Goal: Task Accomplishment & Management: Use online tool/utility

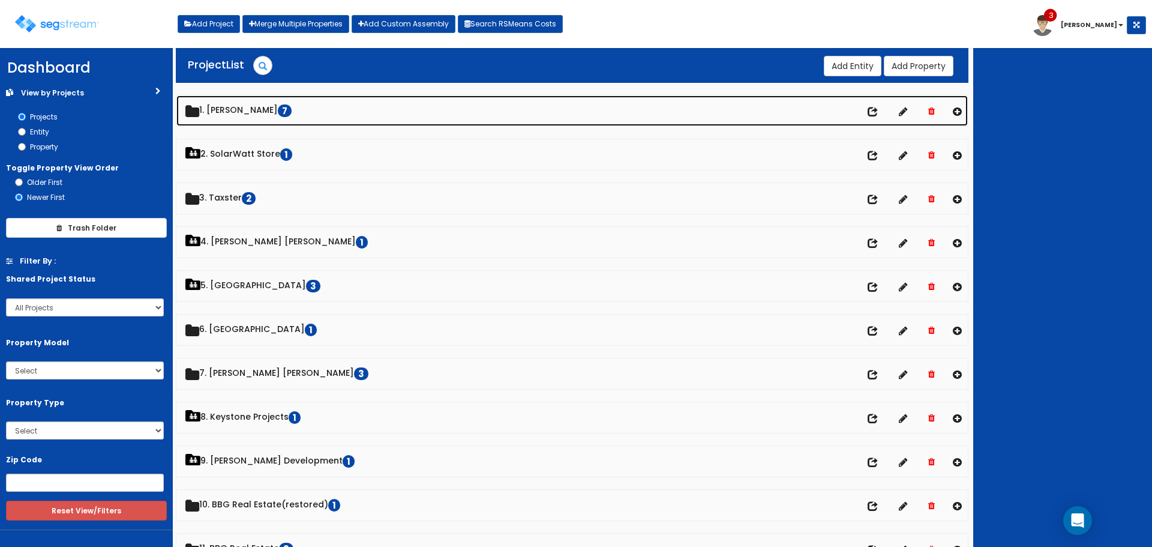
click at [225, 112] on link "1. Doug Sampson 7" at bounding box center [572, 110] width 792 height 31
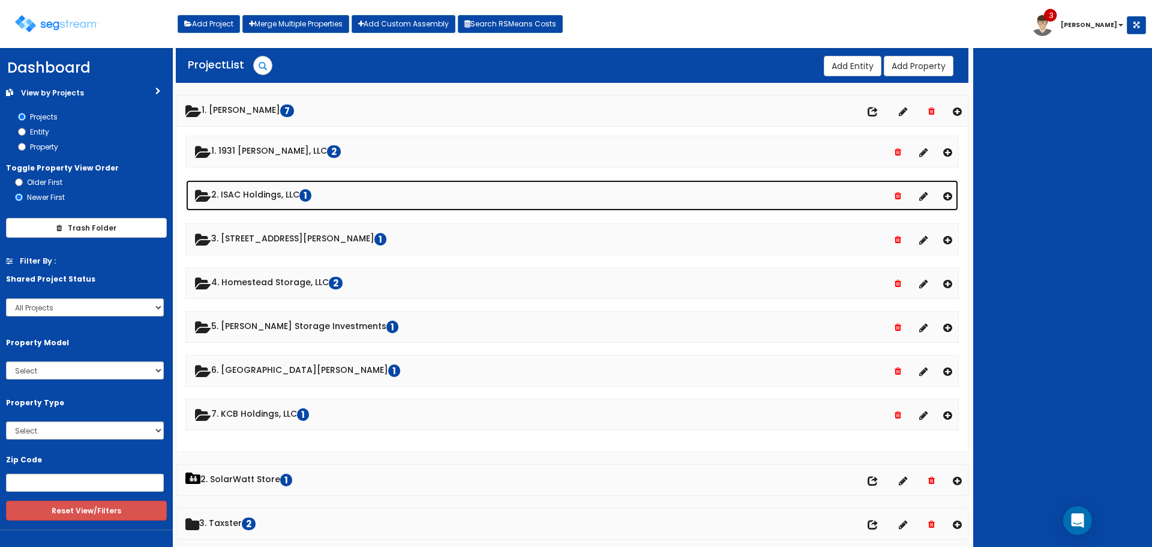
click at [285, 189] on link "2. ISAC Holdings, LLC 1" at bounding box center [572, 195] width 772 height 31
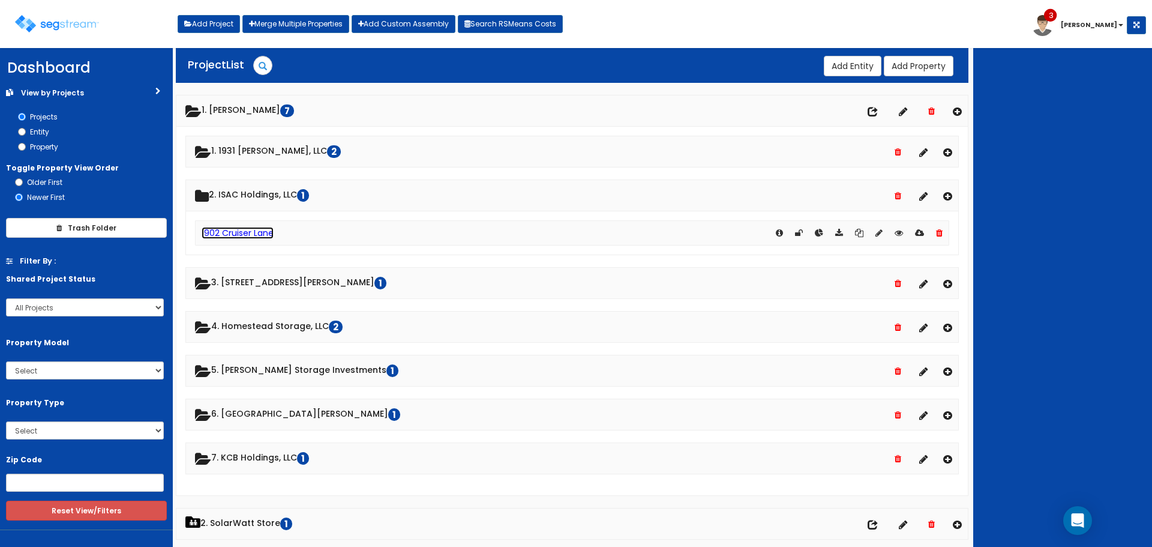
click at [253, 230] on link "1902 Cruiser Lane" at bounding box center [238, 233] width 72 height 12
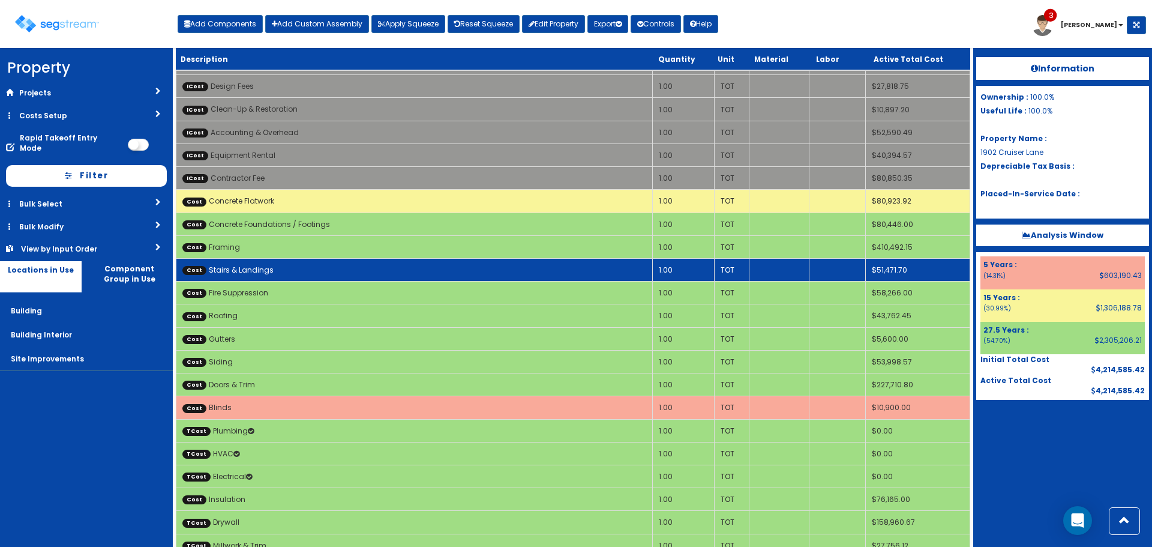
scroll to position [1800, 0]
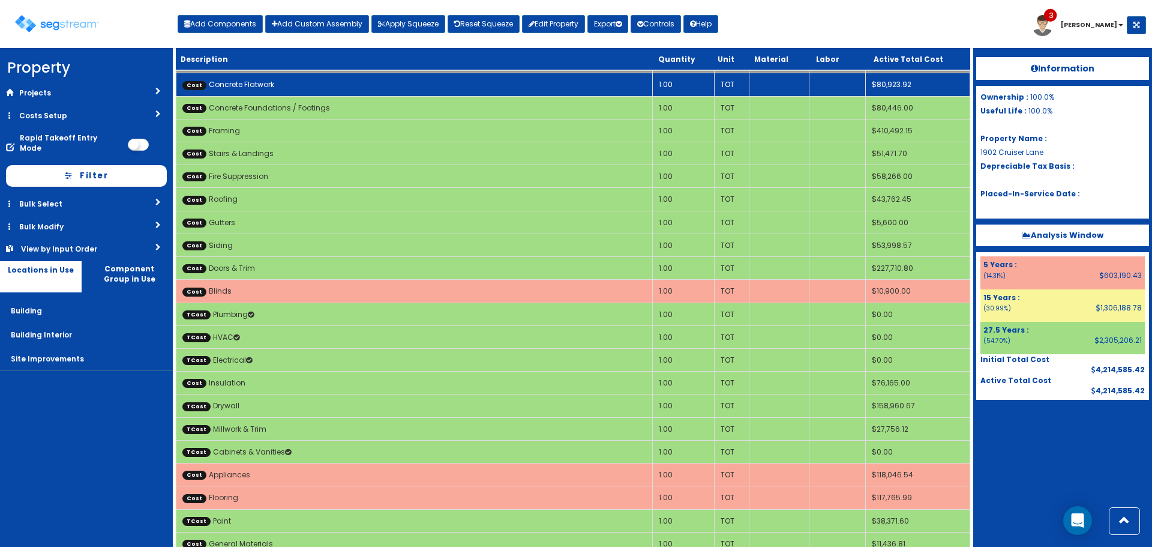
click at [496, 85] on td "Cost Concrete Flatwork" at bounding box center [414, 84] width 477 height 23
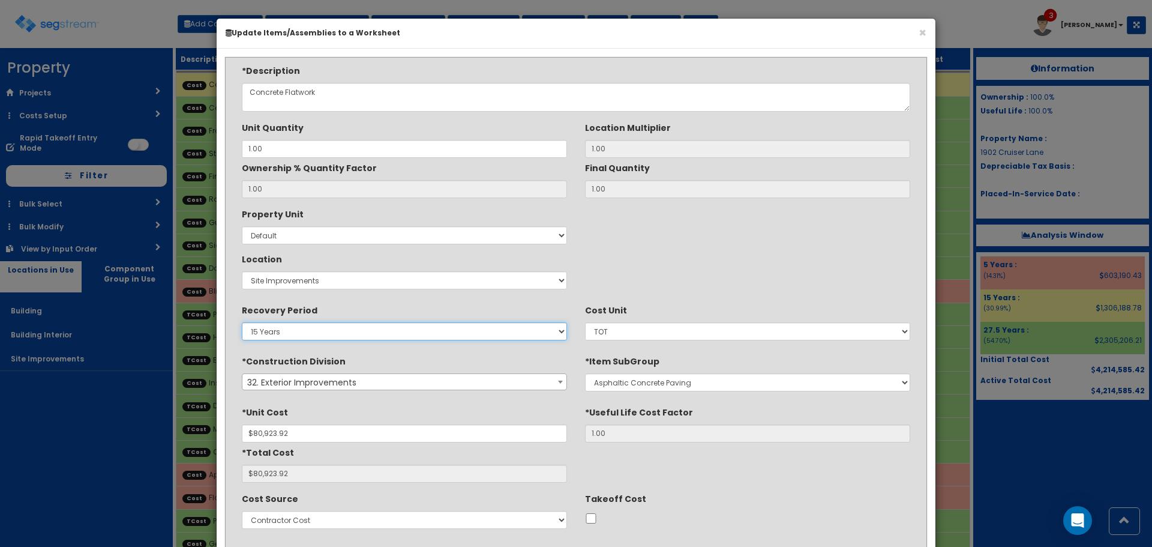
click at [442, 331] on select "5 Years 7 Years 15 Years 27.5 Years" at bounding box center [404, 331] width 325 height 18
select select "275Y"
click at [242, 322] on select "5 Years 7 Years 15 Years 27.5 Years" at bounding box center [404, 331] width 325 height 18
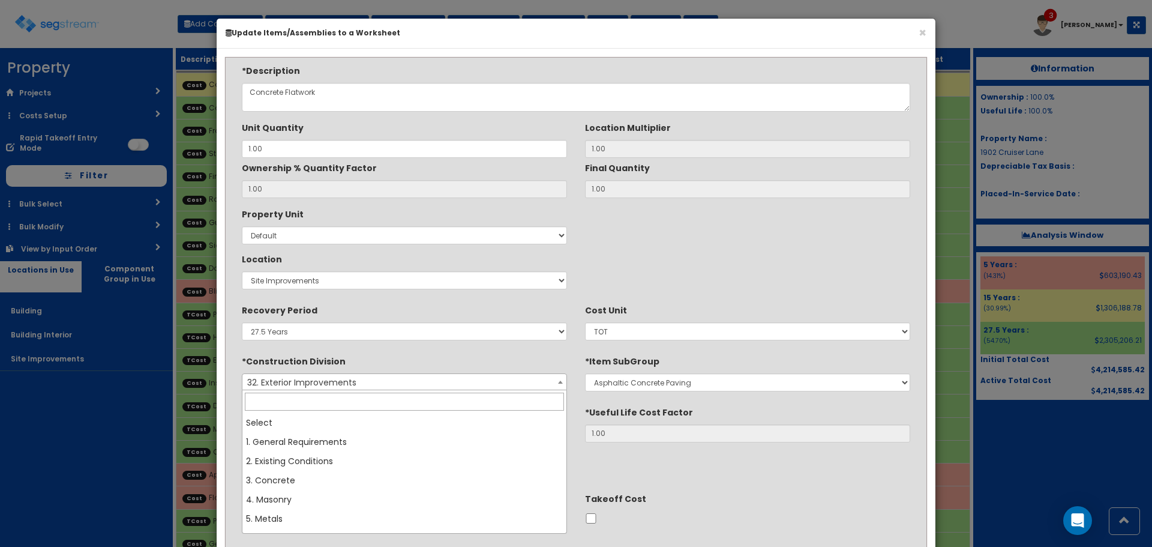
click at [444, 376] on span "32. Exterior Improvements" at bounding box center [404, 382] width 324 height 17
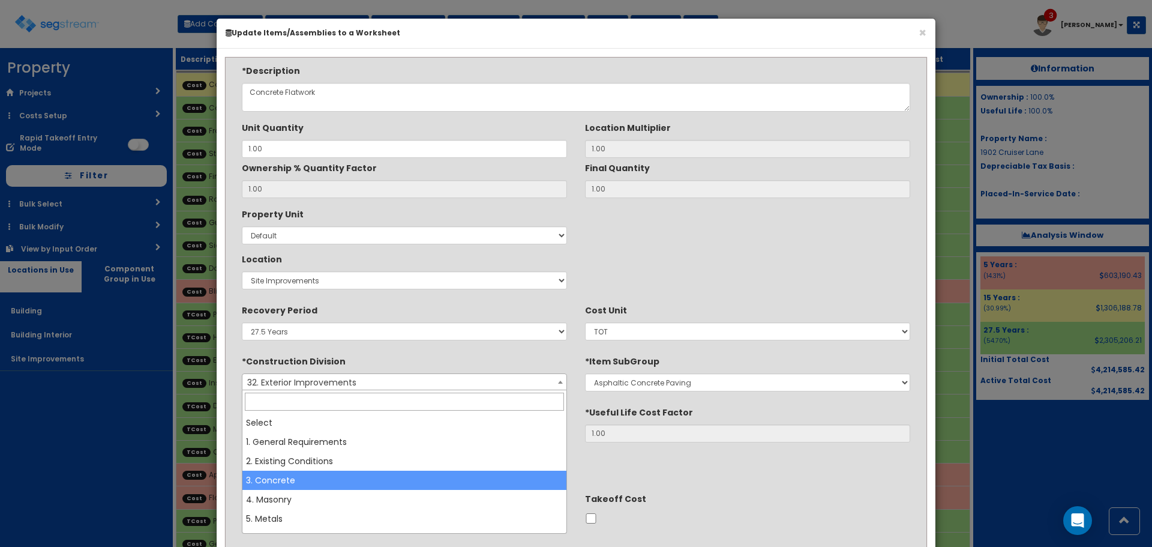
select select "3"
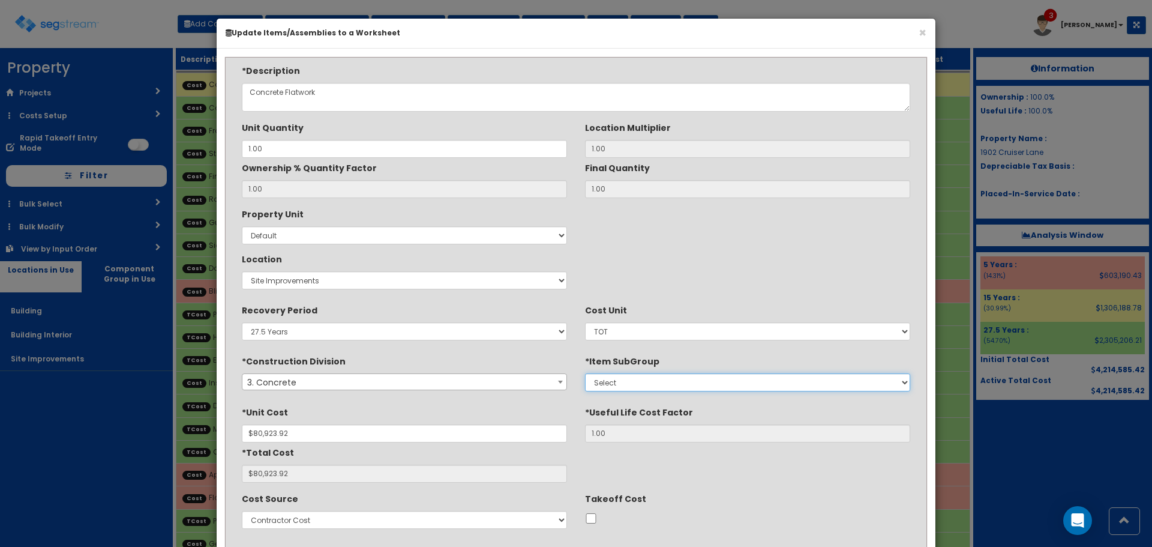
click at [696, 381] on select "Select 1. Concrete Patching (3013062) 2. Selective Demolition, Concrete (305051…" at bounding box center [747, 382] width 325 height 18
select select "3051330"
click at [585, 373] on select "Select 1. Concrete Patching (3013062) 2. Selective Demolition, Concrete (305051…" at bounding box center [747, 382] width 325 height 18
click at [409, 273] on select "Select Building Building Interior Site Improvements Add New Location" at bounding box center [404, 280] width 325 height 18
select select "6"
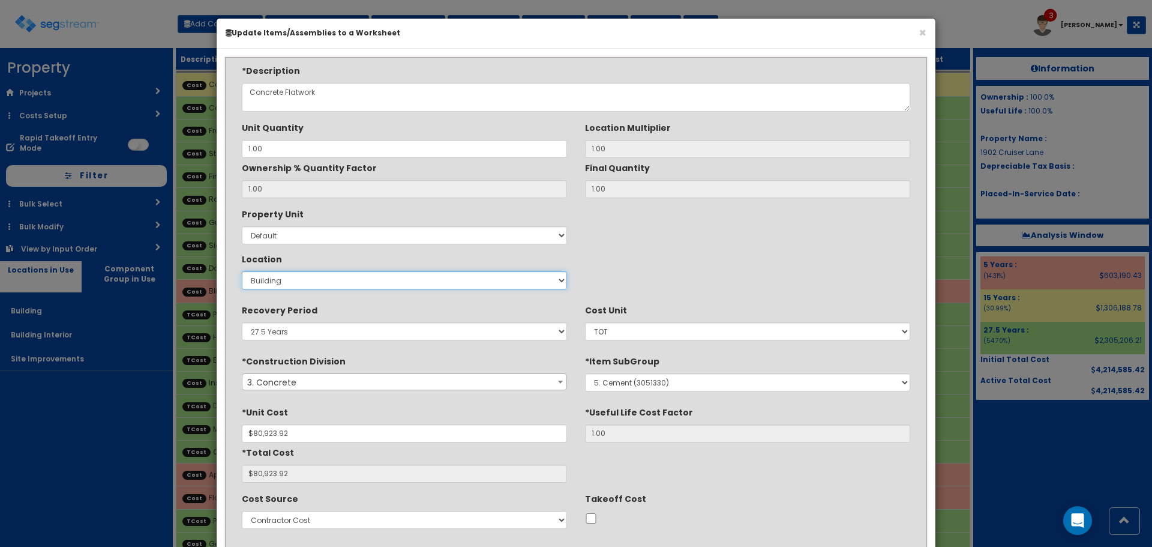
click at [242, 271] on select "Select Building Building Interior Site Improvements Add New Location" at bounding box center [404, 280] width 325 height 18
type input "1"
click at [739, 263] on div "Property Unit Select Default Location Select Building Building Interior Site Im…" at bounding box center [576, 249] width 687 height 90
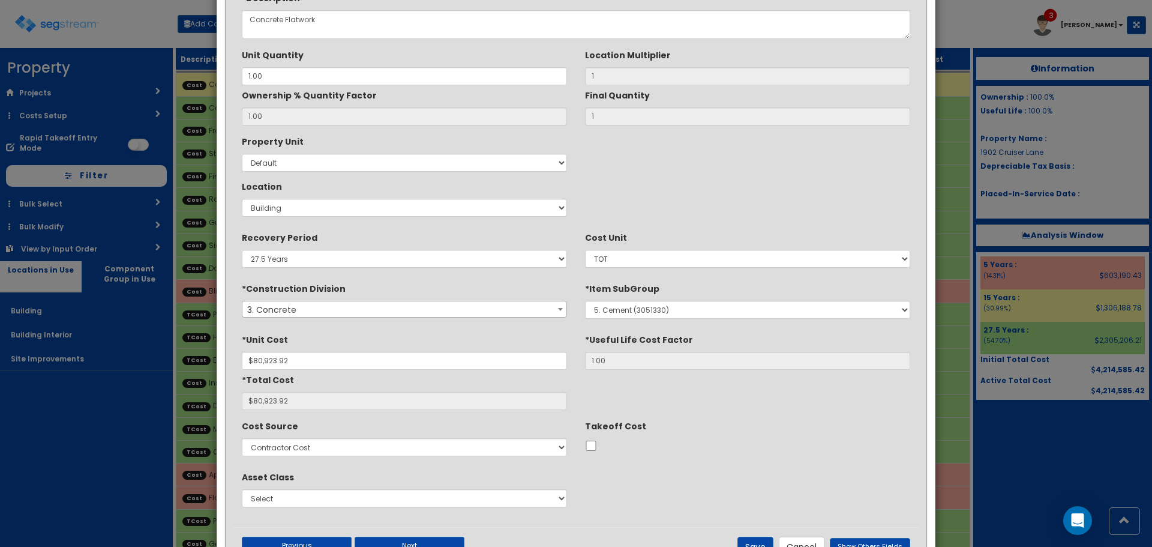
scroll to position [120, 0]
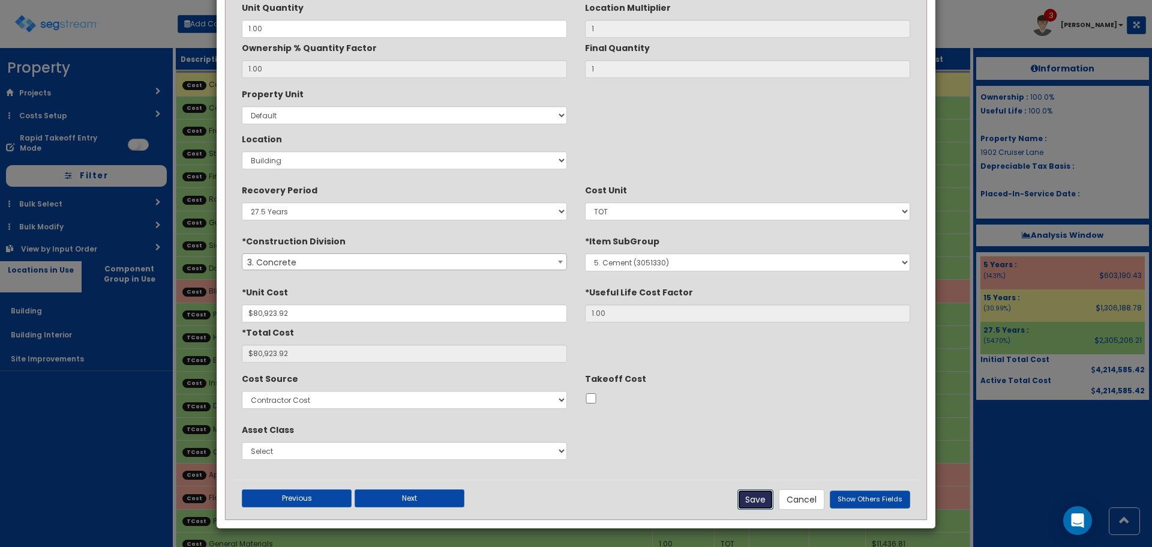
click at [765, 502] on button "Save" at bounding box center [756, 499] width 36 height 20
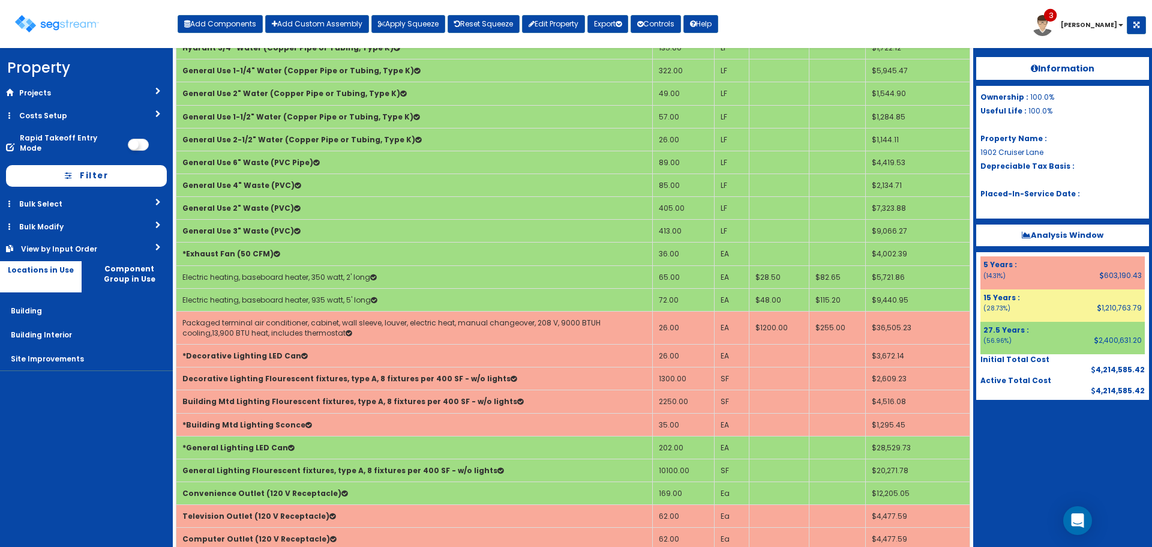
scroll to position [480, 0]
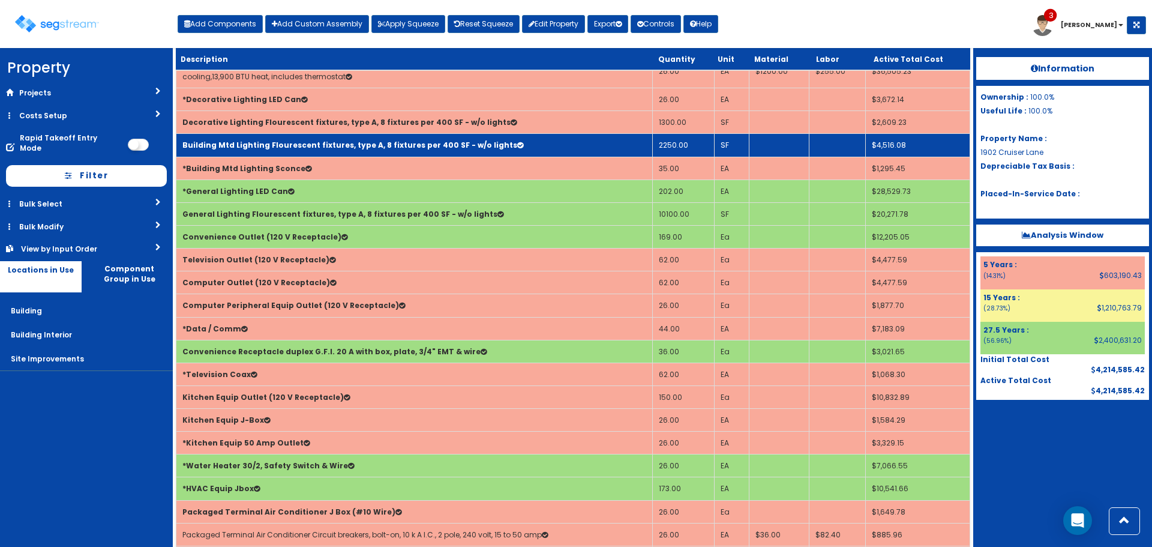
click at [382, 145] on b "Building Mtd Lighting Flourescent fixtures, type A, 8 fixtures per 400 SF - w/o…" at bounding box center [349, 145] width 335 height 10
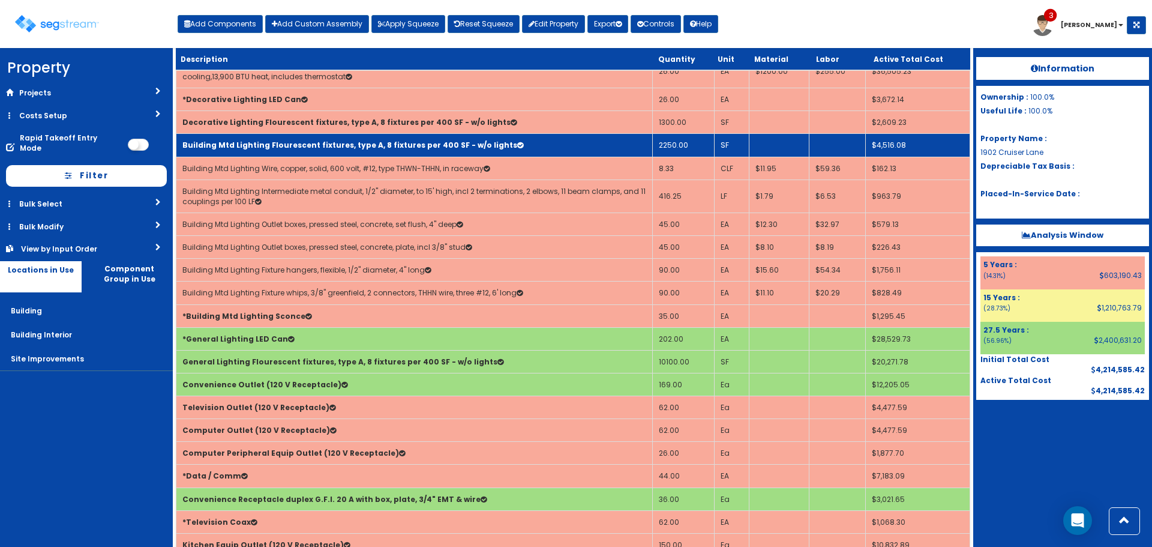
click at [382, 145] on b "Building Mtd Lighting Flourescent fixtures, type A, 8 fixtures per 400 SF - w/o…" at bounding box center [349, 145] width 335 height 10
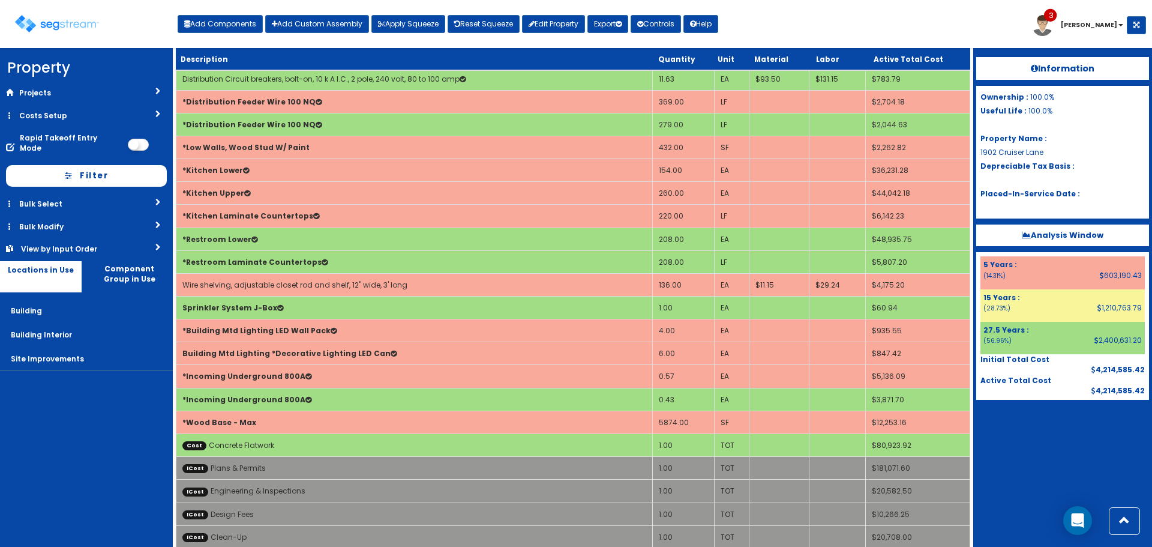
scroll to position [1080, 0]
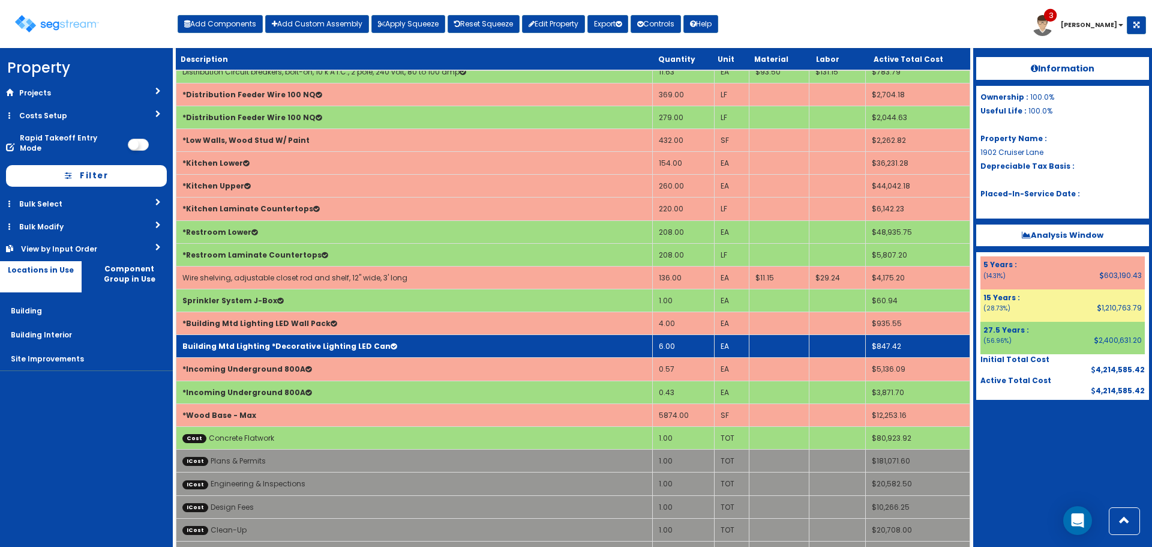
click at [426, 346] on td "Building Mtd Lighting *Decorative Lighting LED Can" at bounding box center [414, 346] width 477 height 23
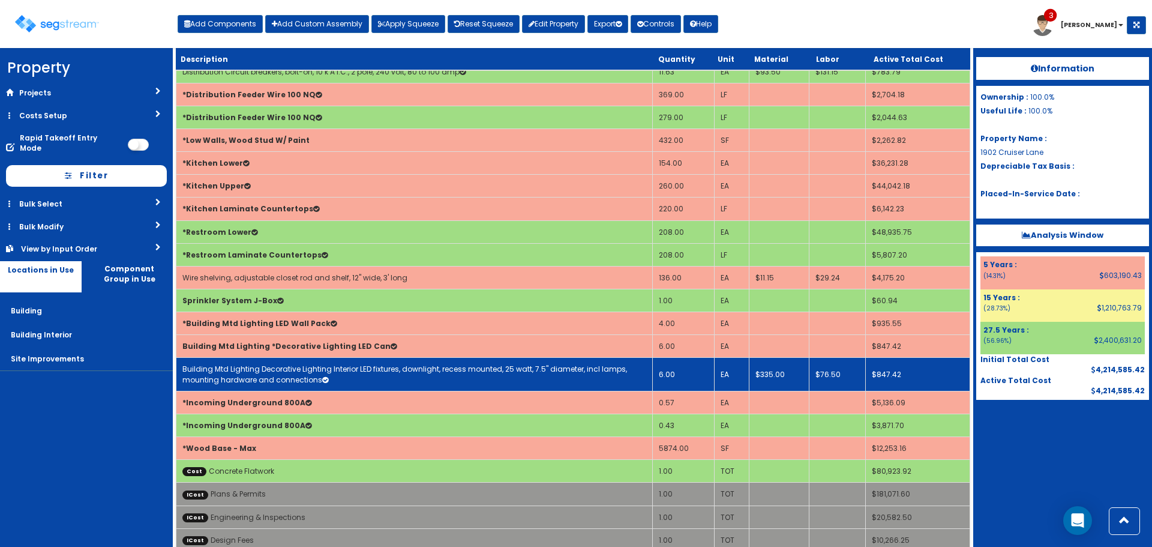
click at [428, 366] on link "Building Mtd Lighting Decorative Lighting Interior LED fixtures, downlight, rec…" at bounding box center [404, 374] width 445 height 20
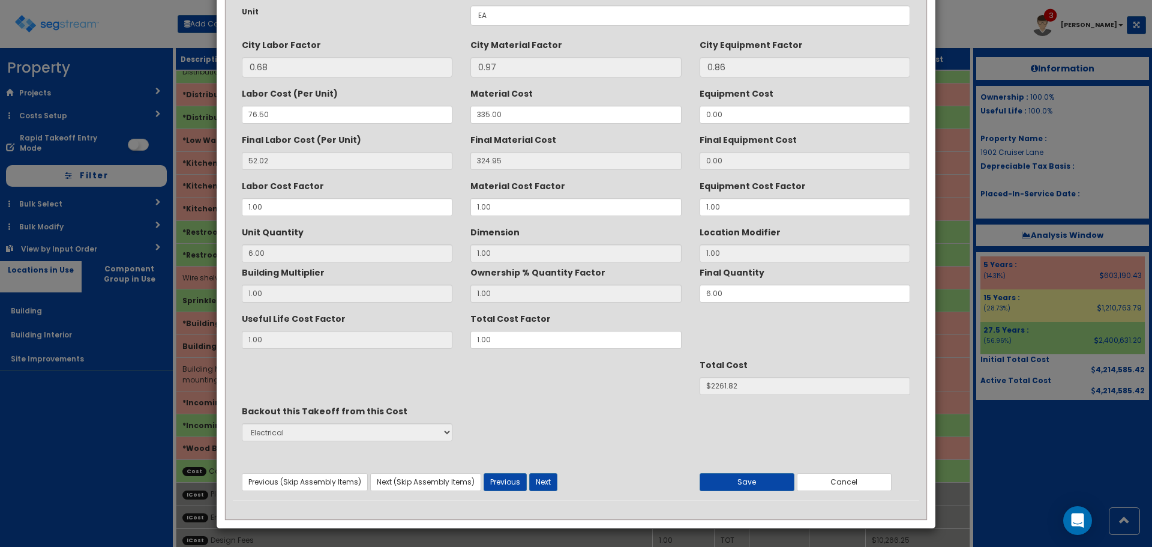
scroll to position [0, 0]
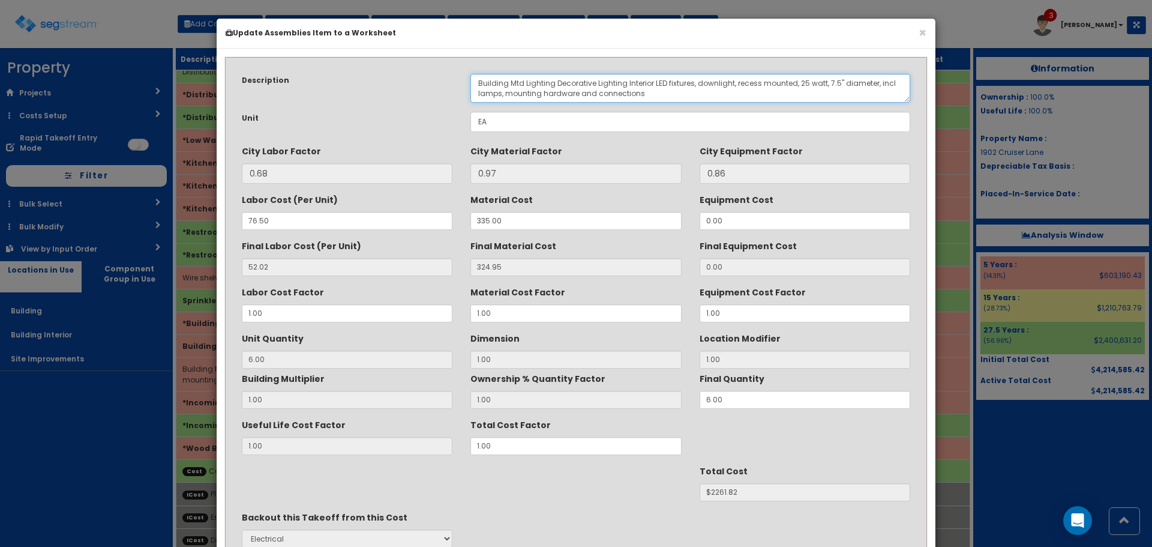
click at [554, 81] on textarea "Building Mtd Lighting Decorative Lighting Interior LED fixtures, downlight, rec…" at bounding box center [691, 88] width 440 height 29
drag, startPoint x: 556, startPoint y: 81, endPoint x: 626, endPoint y: 80, distance: 70.2
click at [626, 80] on textarea "Building Mtd Lighting Decorative Lighting Interior LED fixtures, downlight, rec…" at bounding box center [691, 88] width 440 height 29
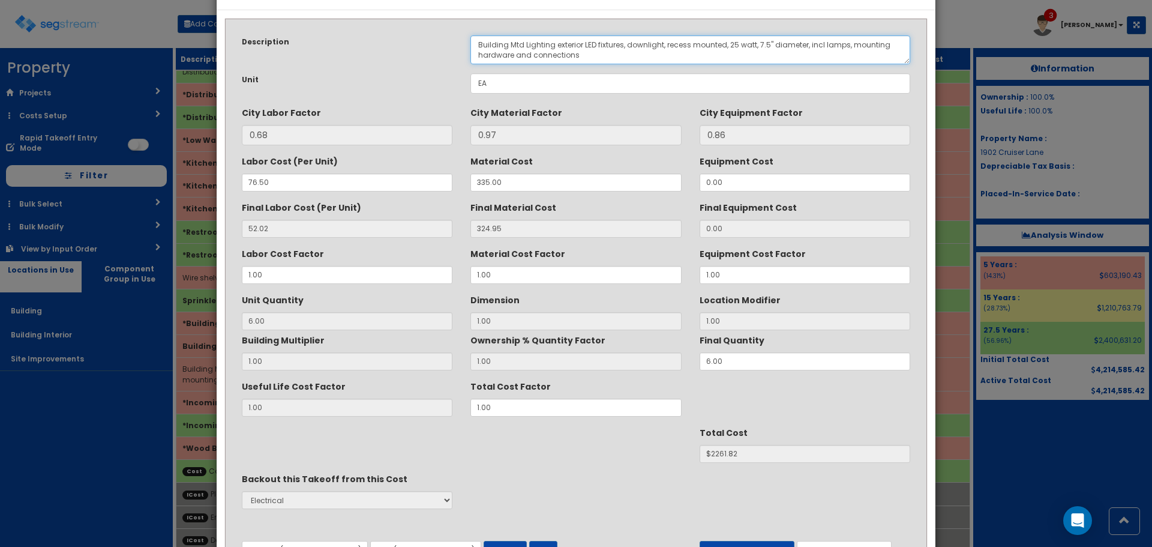
scroll to position [106, 0]
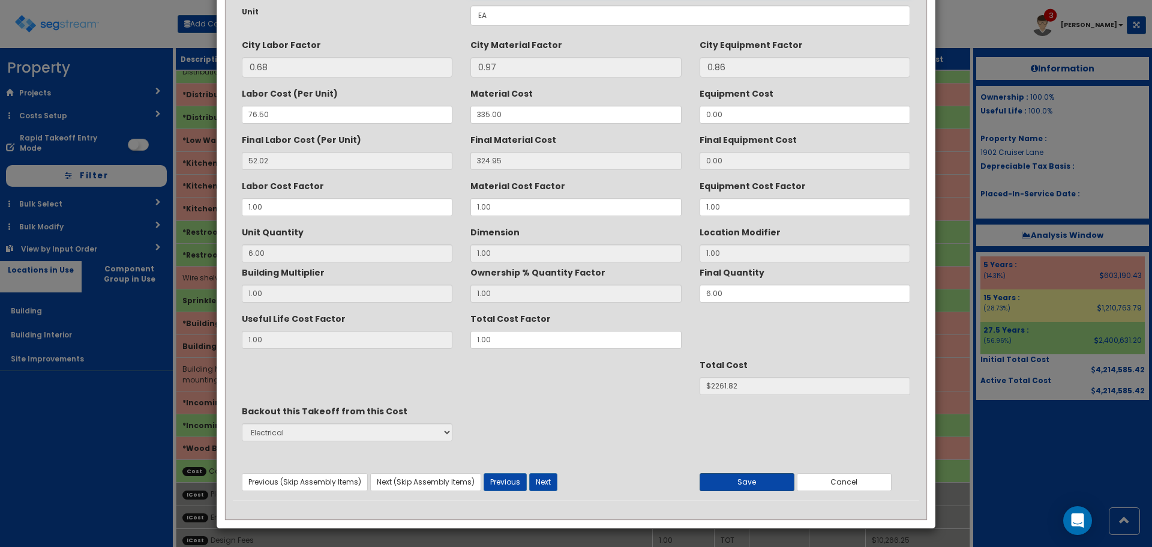
type textarea "Building Mtd Lighting exterior LED fixtures, downlight, recess mounted, 25 watt…"
click at [759, 485] on button "Save" at bounding box center [747, 482] width 95 height 18
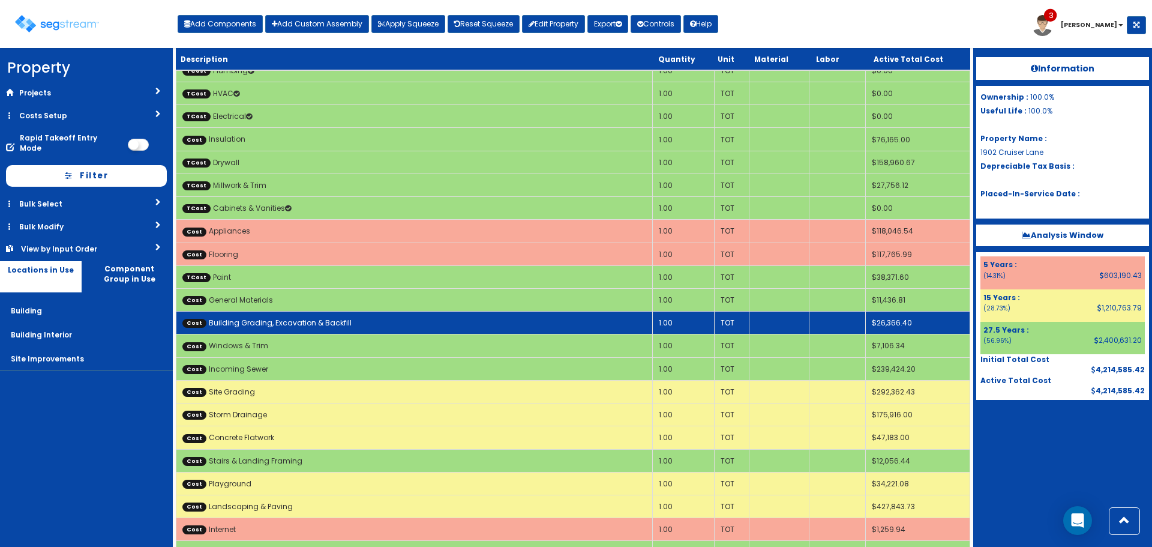
scroll to position [2107, 0]
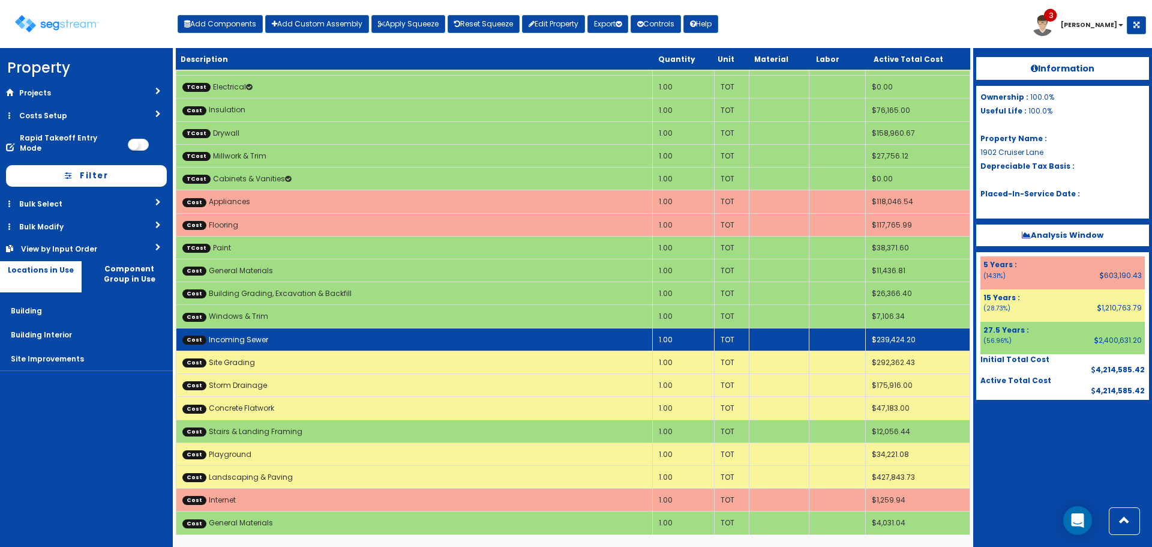
click at [540, 341] on td "Cost Incoming Sewer" at bounding box center [414, 339] width 477 height 23
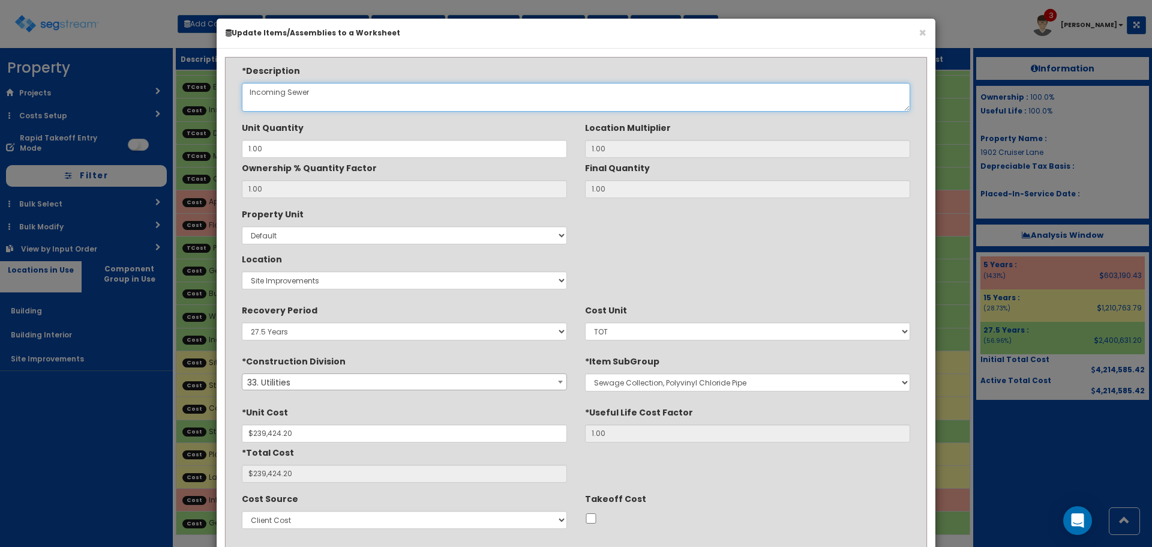
drag, startPoint x: 337, startPoint y: 98, endPoint x: 286, endPoint y: 98, distance: 51.0
click at [286, 98] on textarea "Incoming Sewer" at bounding box center [576, 97] width 669 height 29
type textarea "Incoming Utilities"
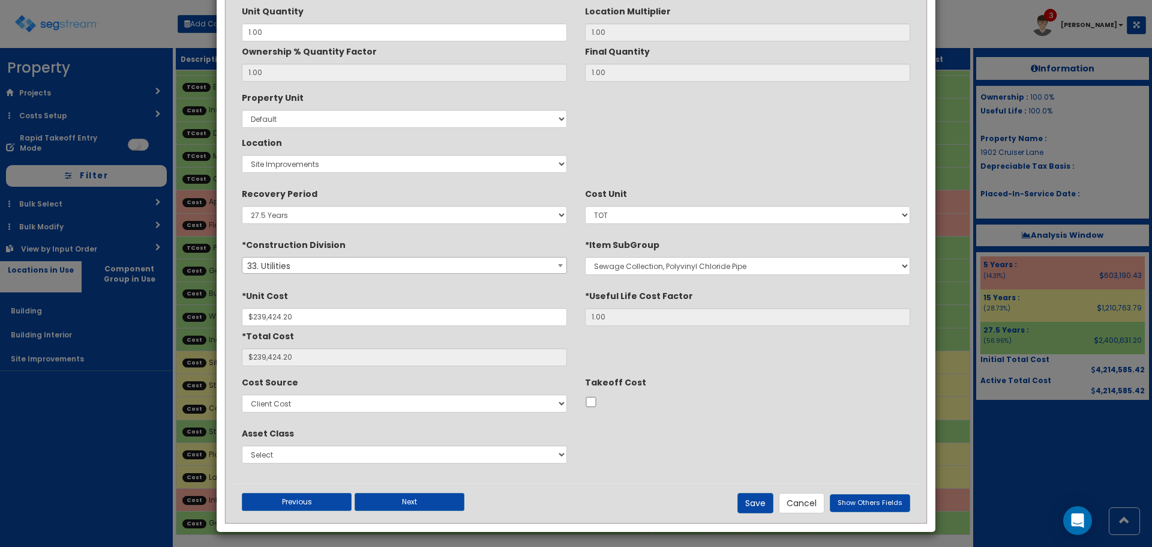
scroll to position [120, 0]
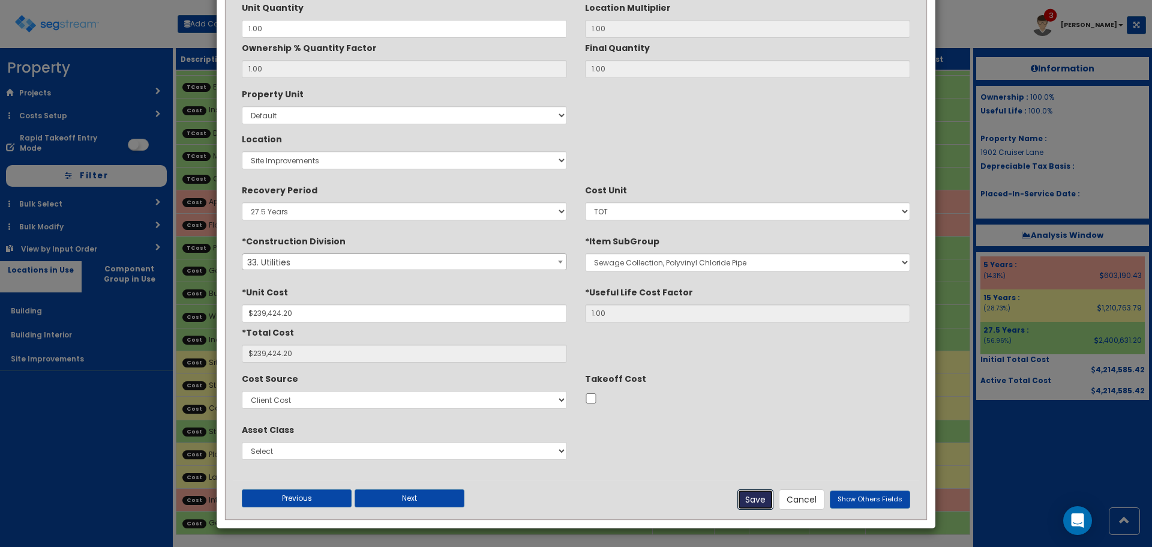
click at [762, 498] on button "Save" at bounding box center [756, 499] width 36 height 20
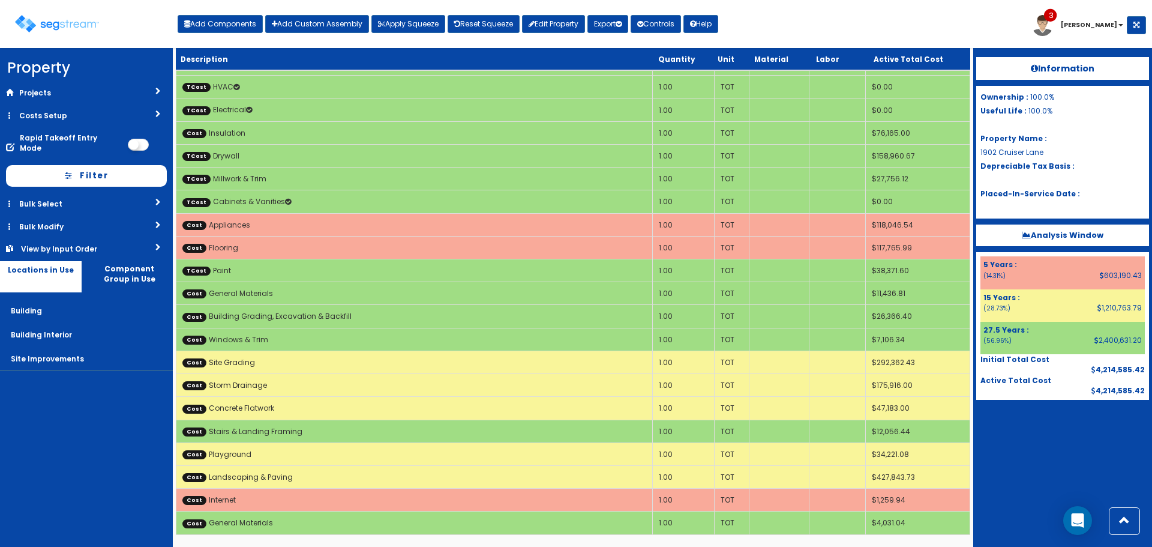
scroll to position [1235, 0]
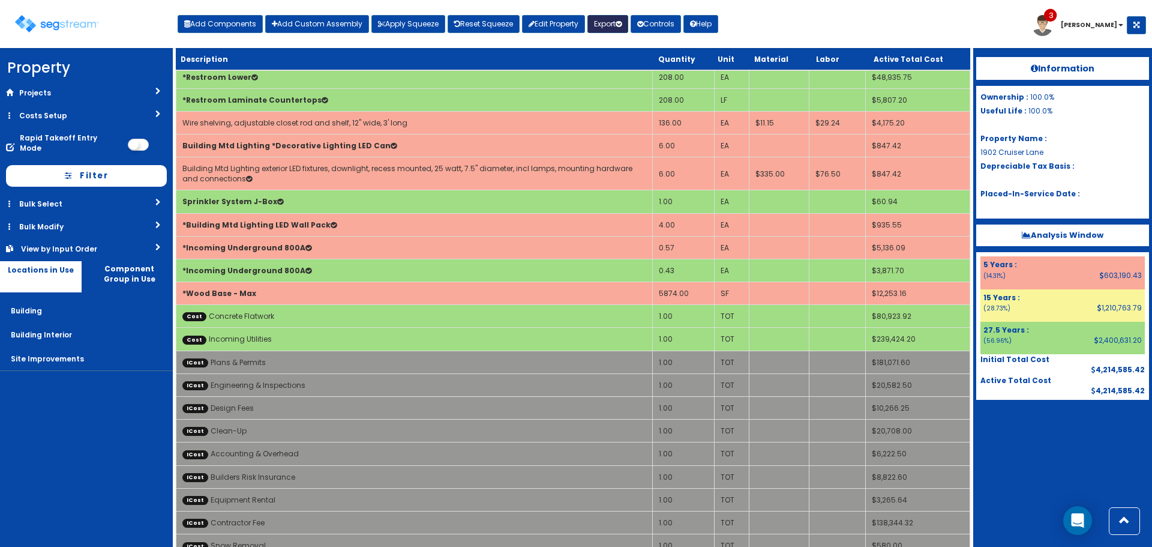
click at [608, 23] on button "Export" at bounding box center [608, 24] width 41 height 18
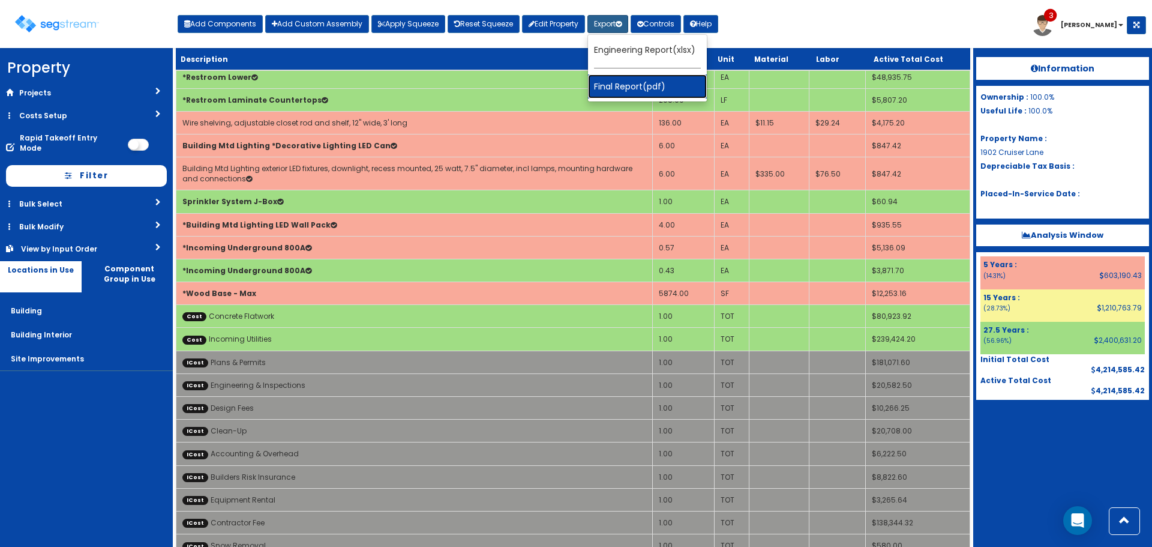
click at [614, 85] on link "Final Report(pdf)" at bounding box center [647, 86] width 119 height 24
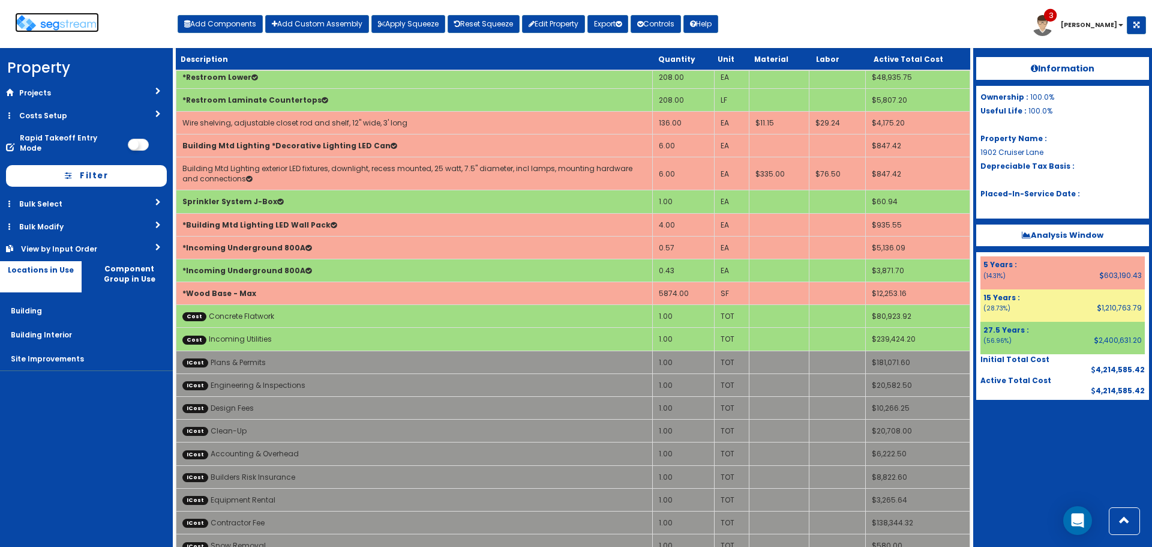
click at [68, 24] on img at bounding box center [57, 23] width 84 height 17
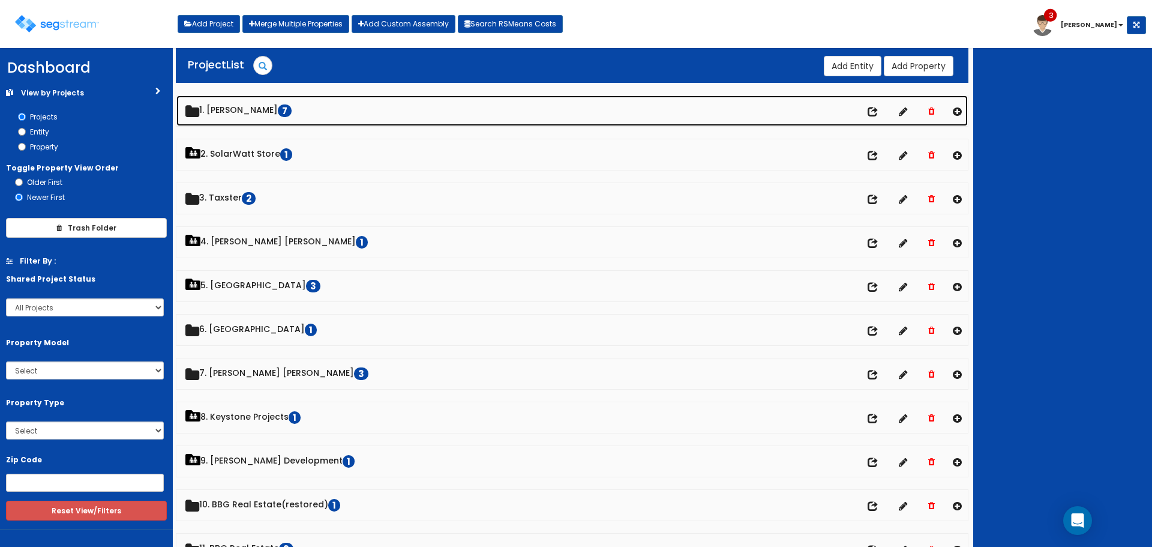
click at [271, 110] on link "1. Doug Sampson 7" at bounding box center [572, 110] width 792 height 31
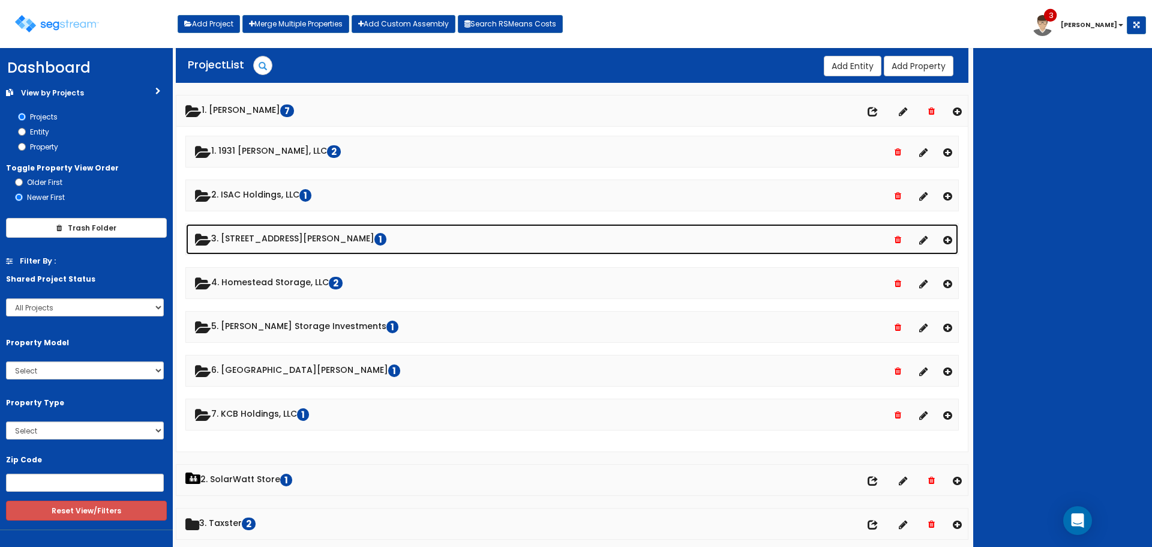
click at [290, 239] on link "3. 1140 Abigail Lane 1" at bounding box center [572, 239] width 772 height 31
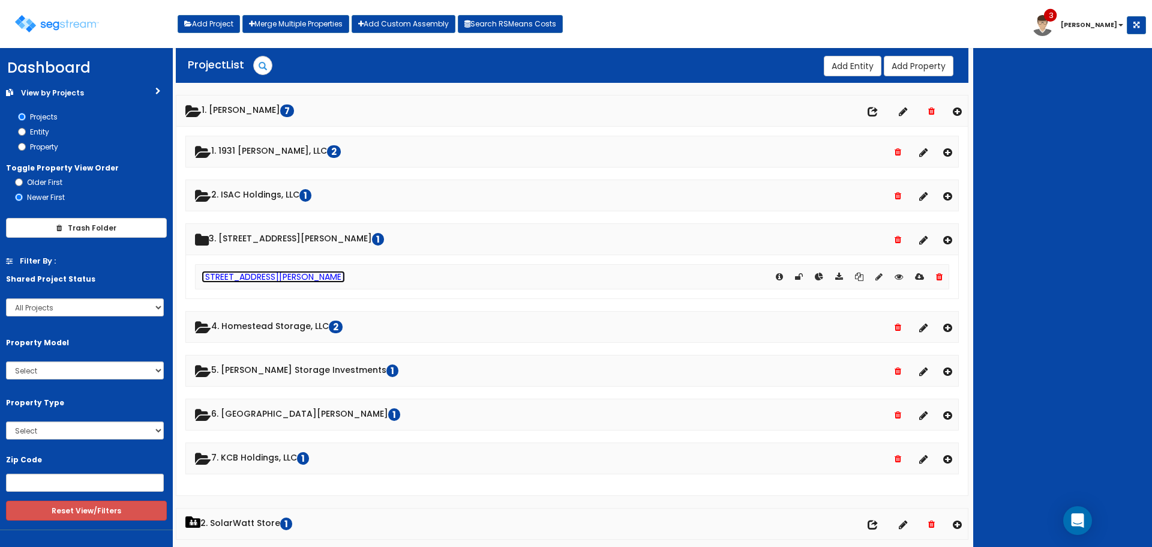
click at [260, 272] on link "1140 Abigail Lane" at bounding box center [273, 277] width 143 height 12
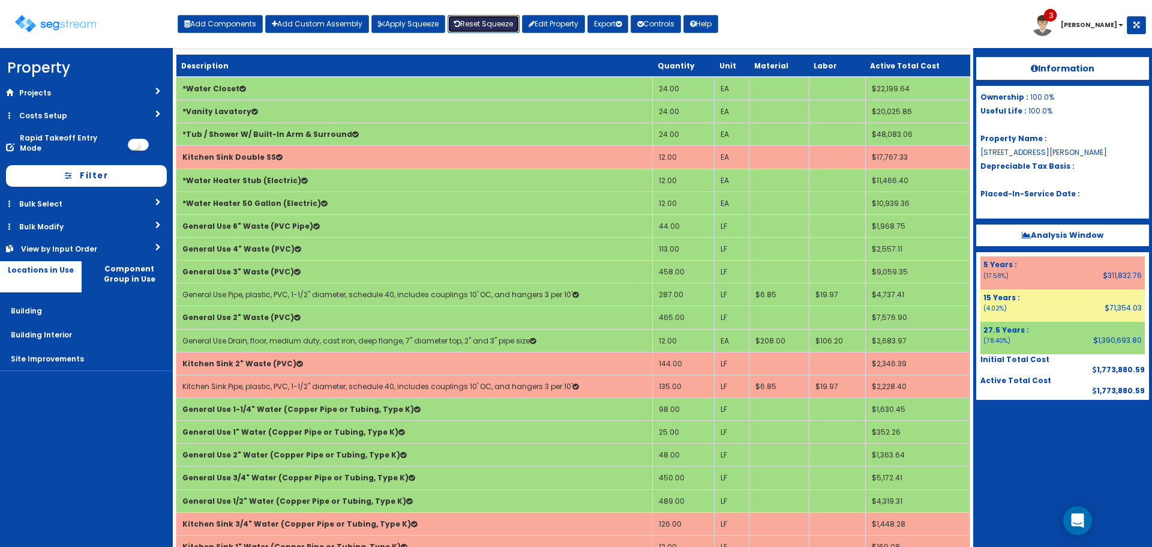
click at [483, 24] on link "Reset Squeeze" at bounding box center [484, 24] width 72 height 18
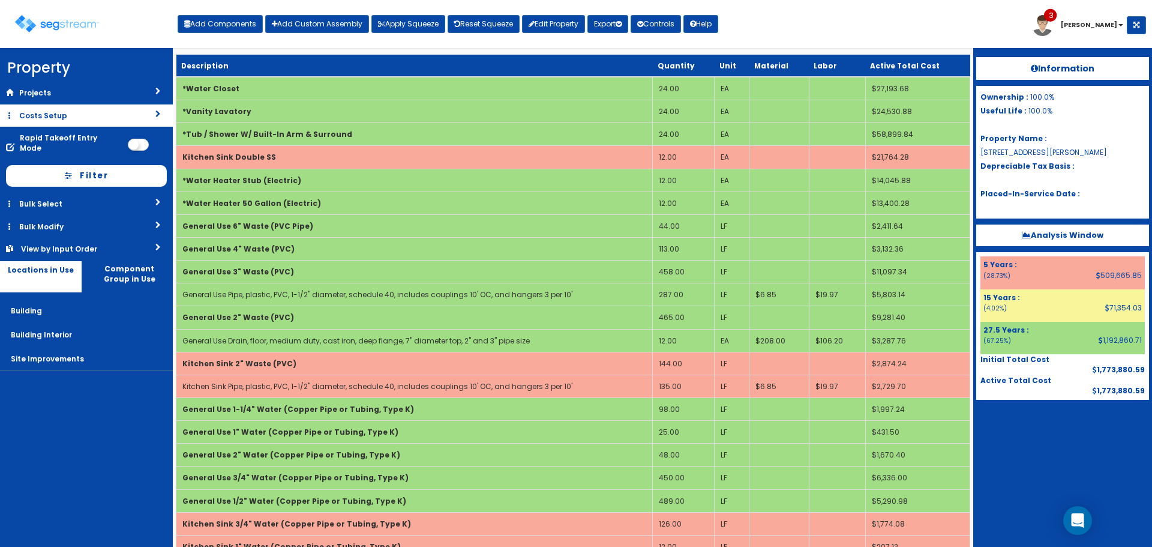
click at [133, 112] on link "Costs Setup" at bounding box center [86, 115] width 173 height 22
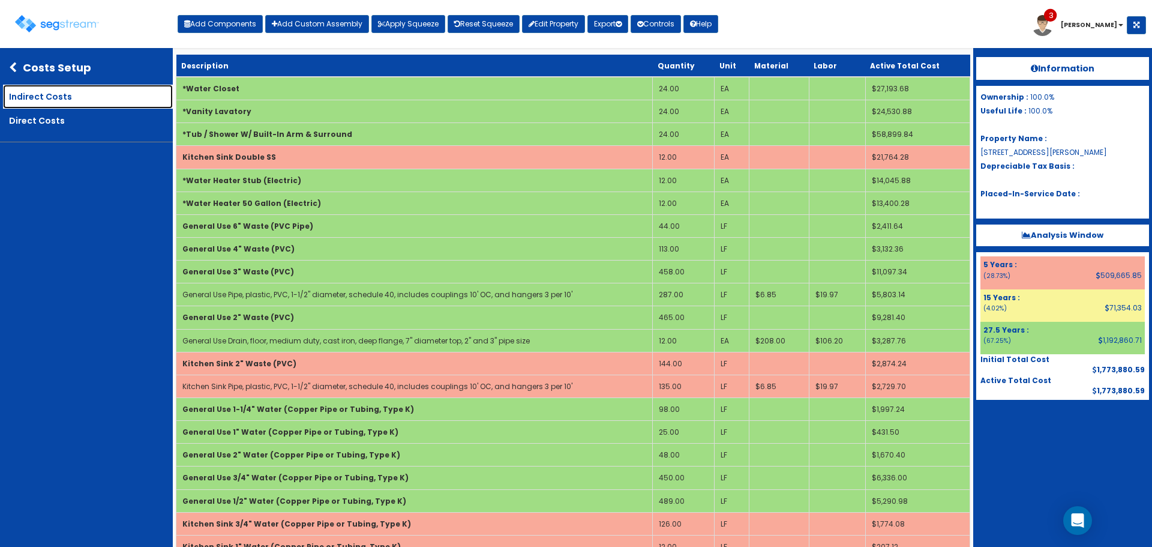
click at [104, 100] on link "Indirect Costs" at bounding box center [88, 97] width 170 height 24
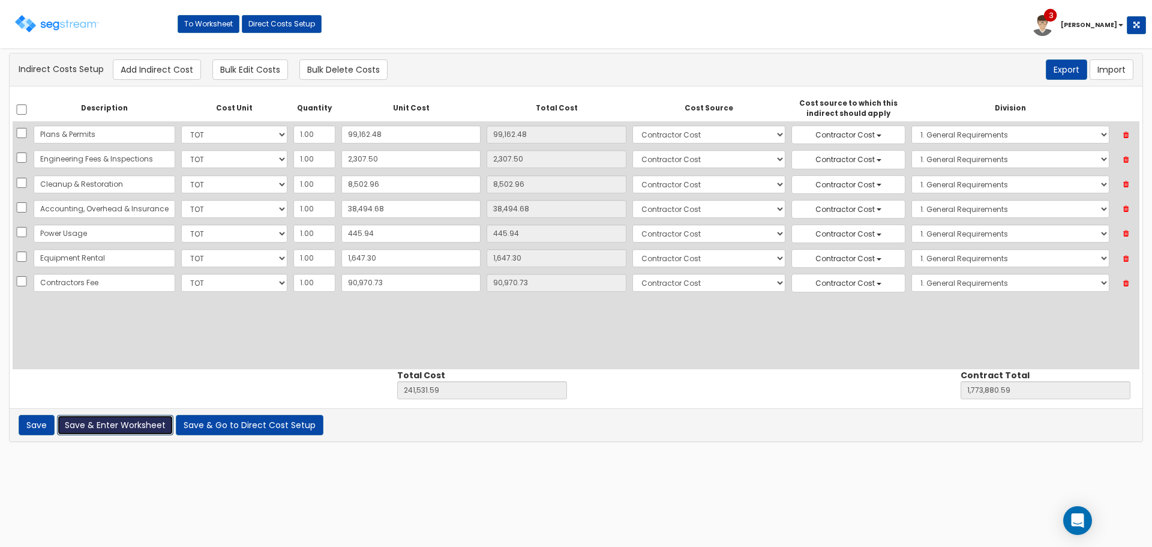
click at [85, 424] on button "Save & Enter Worksheet" at bounding box center [115, 425] width 116 height 20
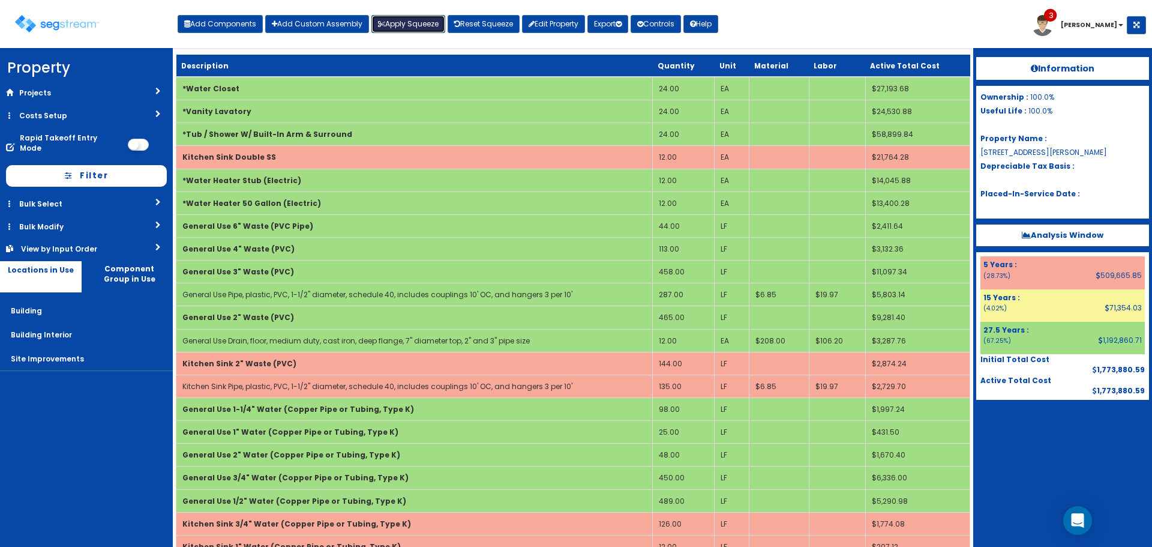
click at [413, 20] on button "Apply Squeeze" at bounding box center [408, 24] width 74 height 18
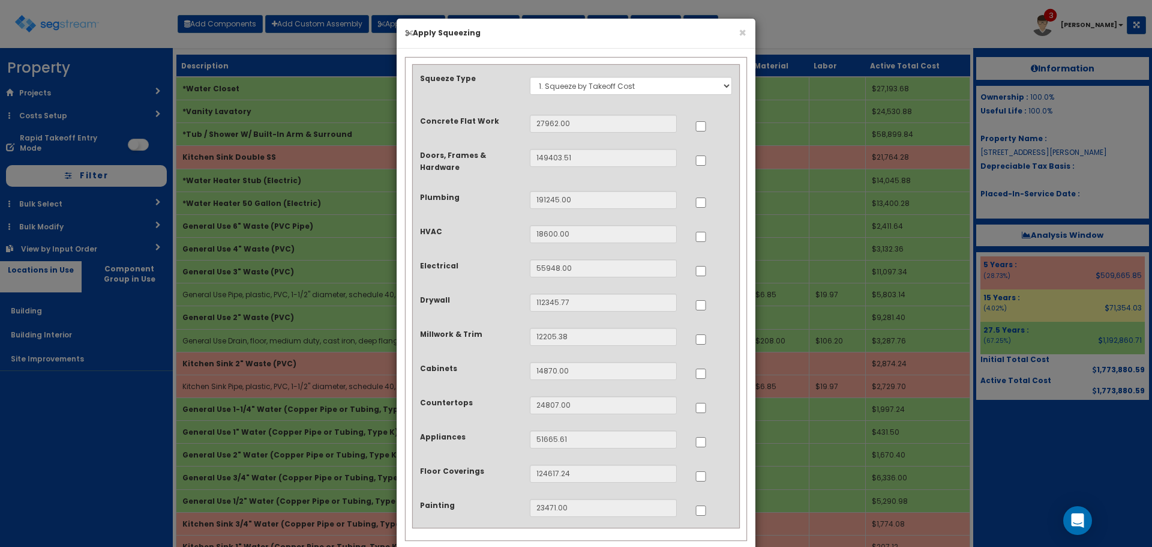
click at [707, 197] on label at bounding box center [701, 201] width 12 height 12
click at [707, 197] on input "..." at bounding box center [701, 202] width 12 height 10
checkbox input "true"
click at [702, 241] on input "..." at bounding box center [701, 237] width 12 height 10
checkbox input "true"
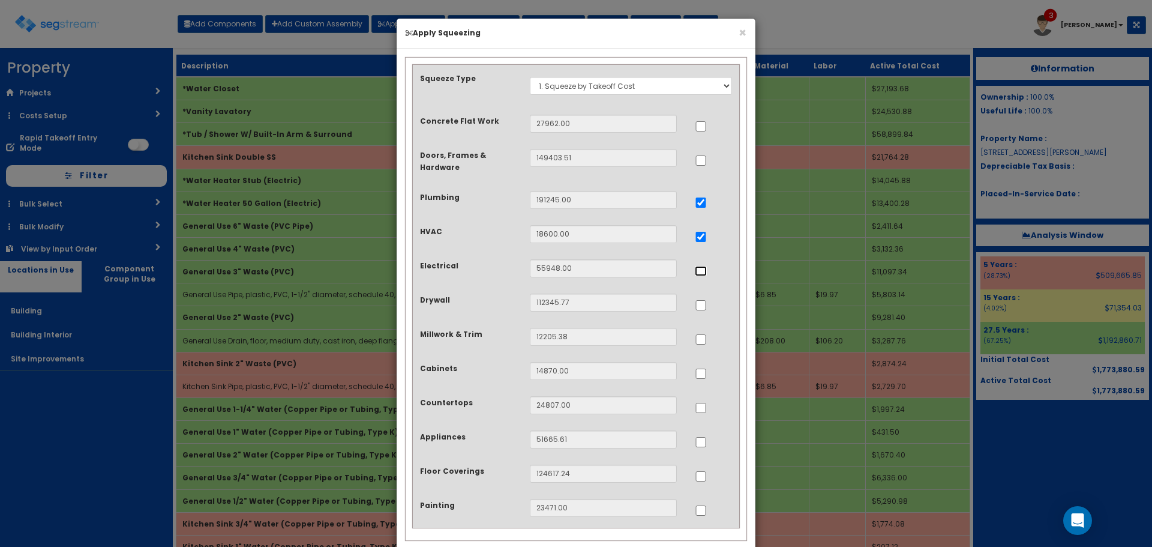
click at [704, 275] on input "..." at bounding box center [701, 271] width 12 height 10
checkbox input "true"
click at [703, 365] on div at bounding box center [713, 371] width 37 height 19
click at [706, 410] on input "..." at bounding box center [701, 408] width 12 height 10
checkbox input "true"
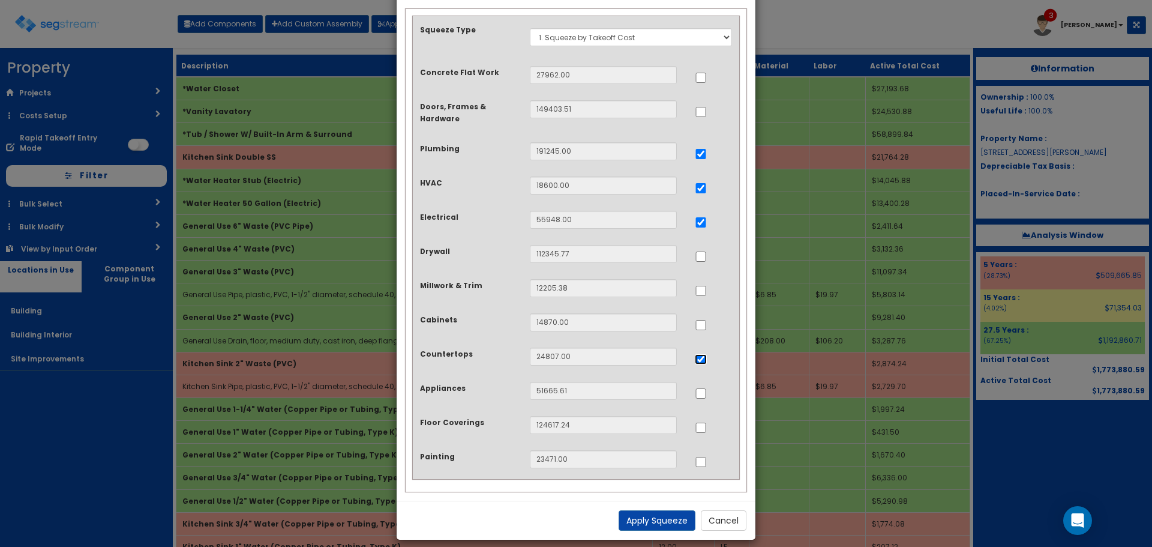
scroll to position [60, 0]
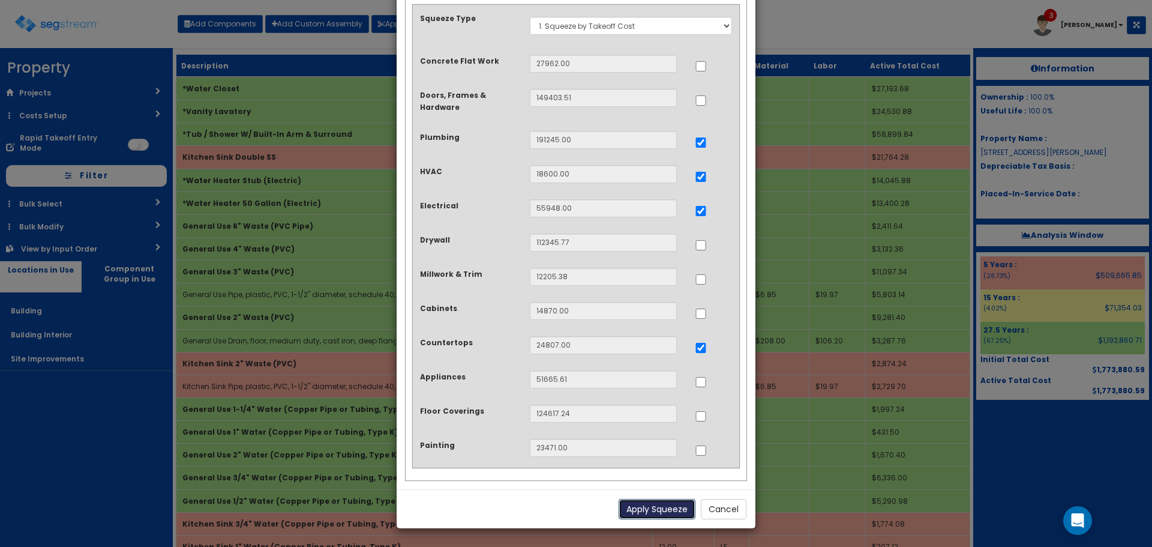
click at [646, 505] on button "Apply Squeeze" at bounding box center [657, 509] width 77 height 20
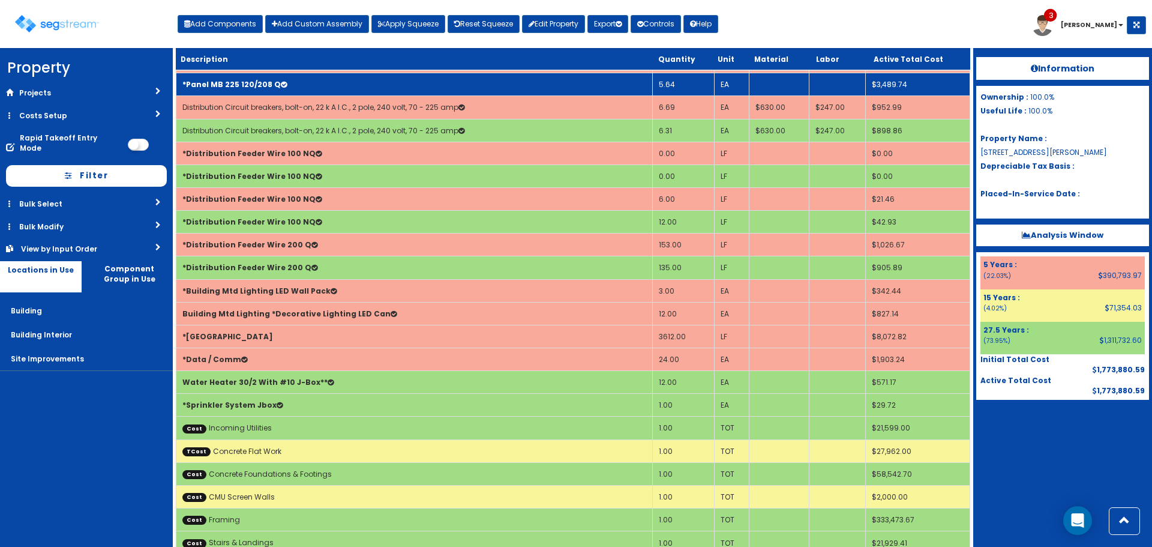
scroll to position [1680, 0]
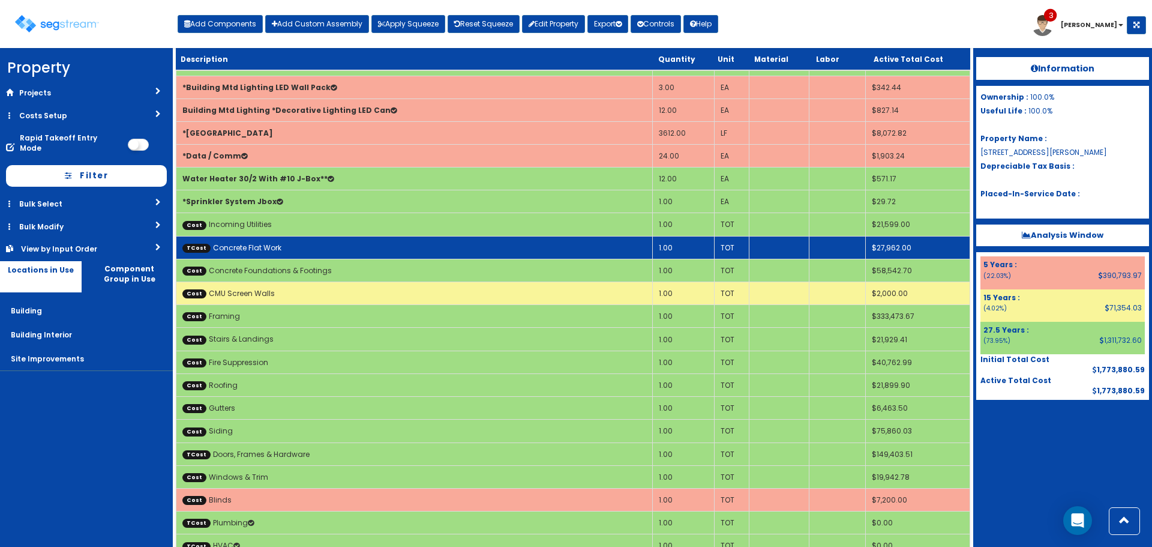
click at [436, 247] on td "TCost Concrete Flat Work" at bounding box center [414, 247] width 477 height 23
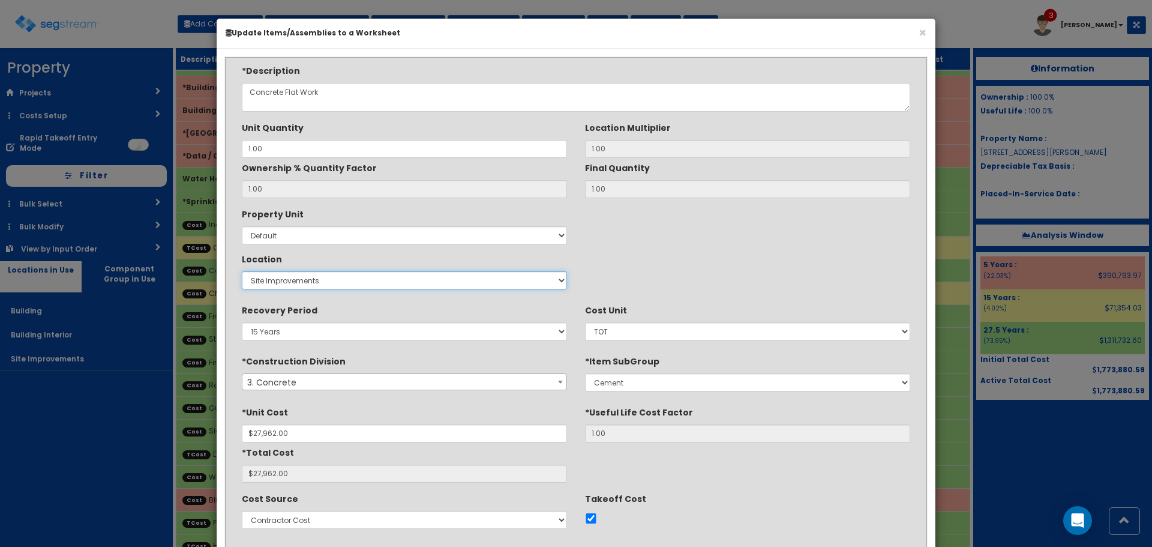
click at [317, 278] on select "Select Building Building Interior Site Improvements Add New Location" at bounding box center [404, 280] width 325 height 18
select select "6"
click at [242, 271] on select "Select Building Building Interior Site Improvements Add New Location" at bounding box center [404, 280] width 325 height 18
type input "1"
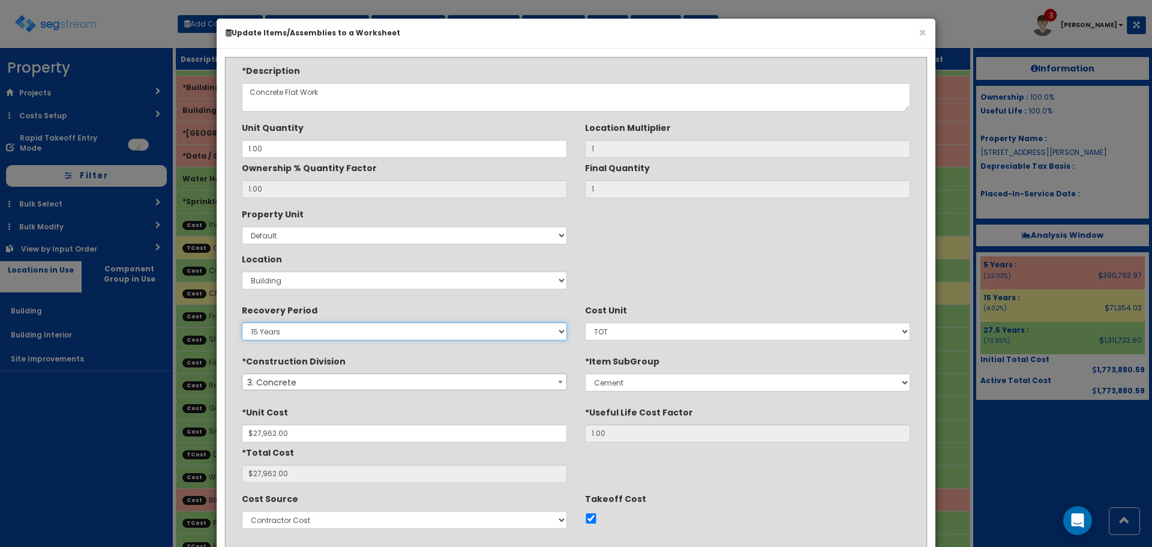
click at [319, 330] on select "5 Years 7 Years 15 Years 27.5 Years" at bounding box center [404, 331] width 325 height 18
select select "275Y"
click at [242, 322] on select "5 Years 7 Years 15 Years 27.5 Years" at bounding box center [404, 331] width 325 height 18
click at [736, 483] on div "*Unit Cost $27,962.00 *Useful Life Cost Factor 1.00 *Total Cost $27,962.00" at bounding box center [576, 442] width 687 height 80
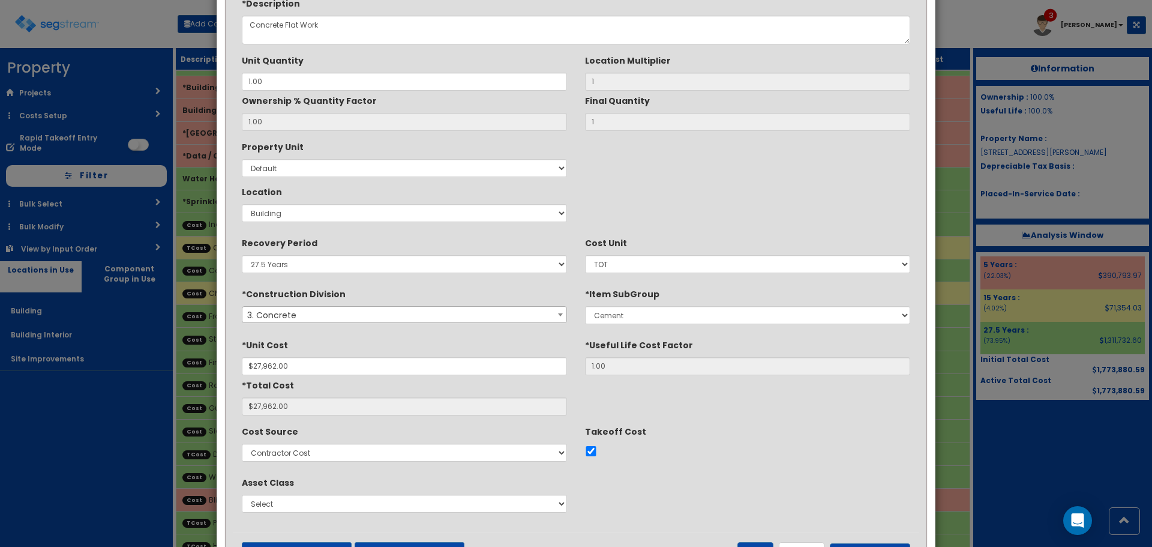
scroll to position [120, 0]
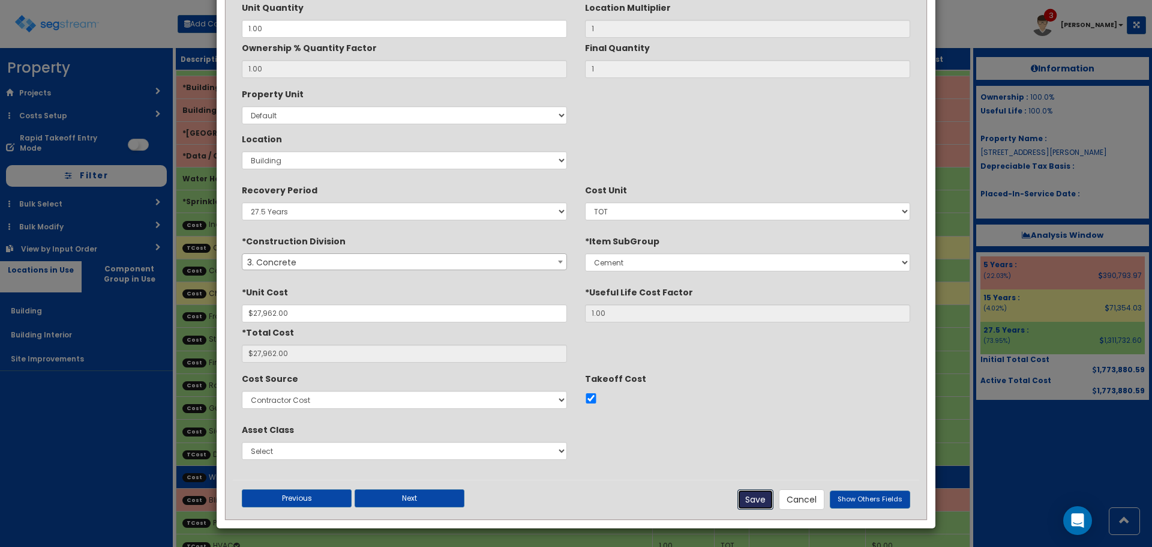
click at [765, 498] on button "Save" at bounding box center [756, 499] width 36 height 20
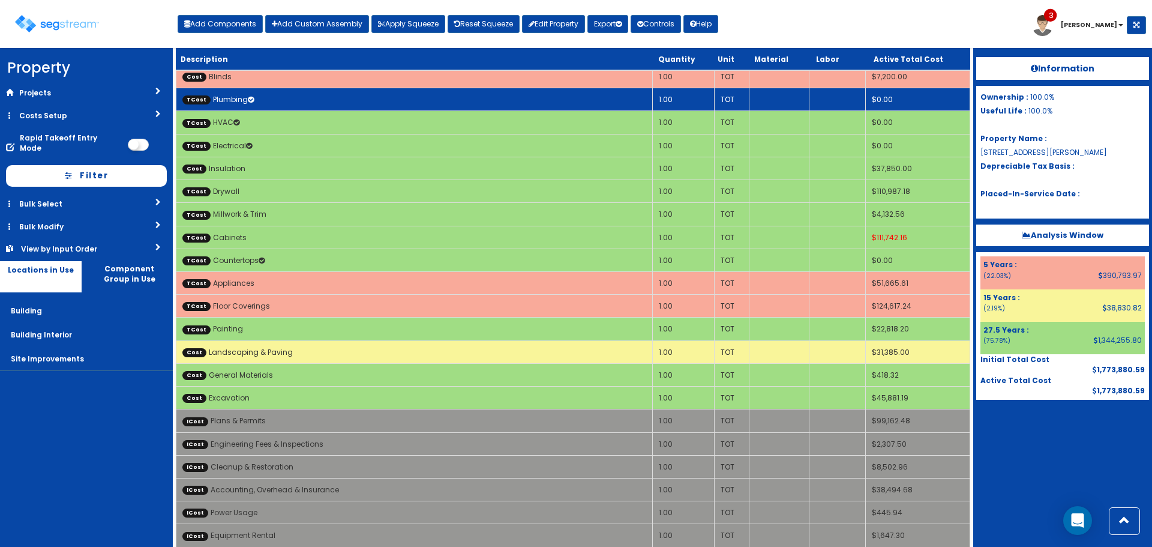
scroll to position [2139, 0]
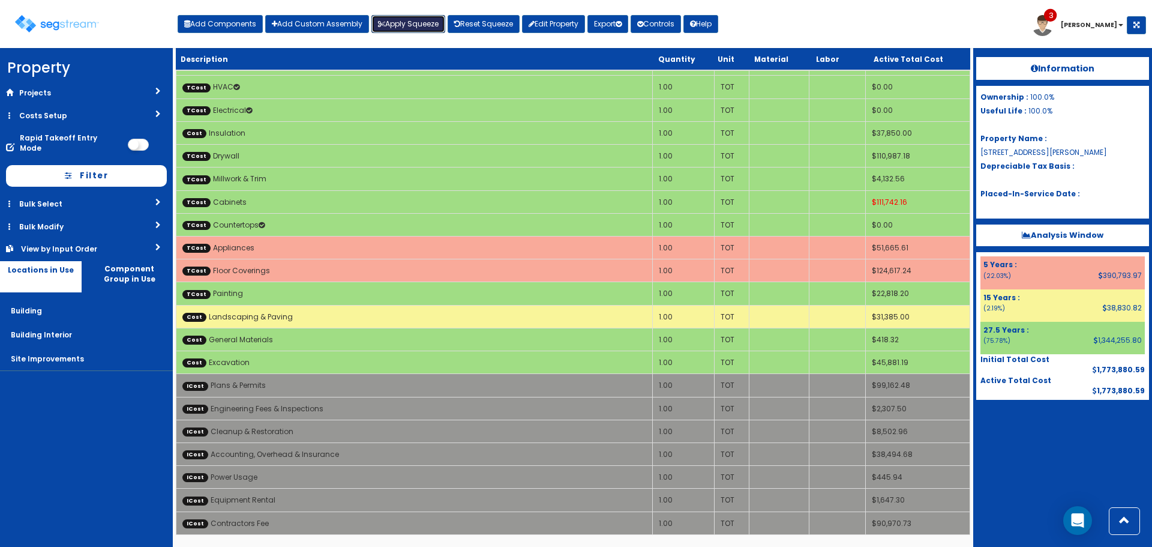
click at [406, 21] on button "Apply Squeeze" at bounding box center [408, 24] width 74 height 18
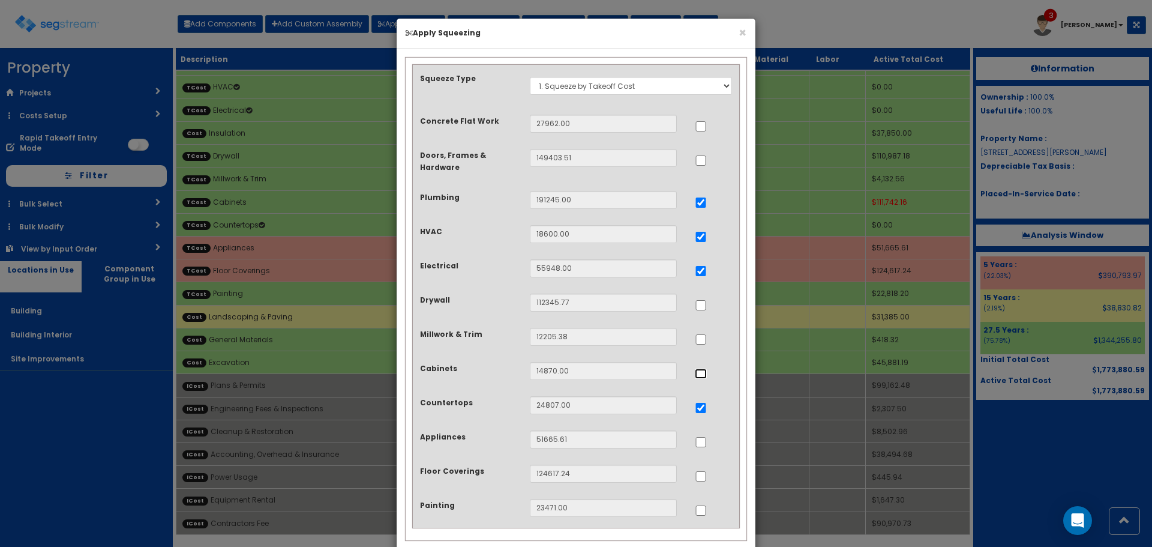
click at [702, 377] on input "..." at bounding box center [701, 373] width 12 height 10
checkbox input "true"
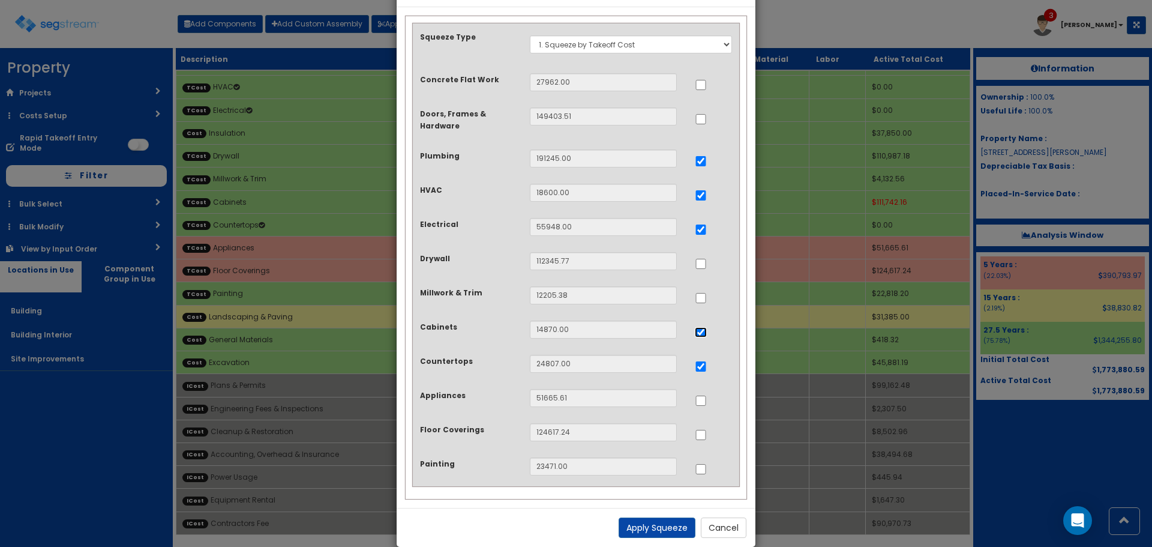
scroll to position [60, 0]
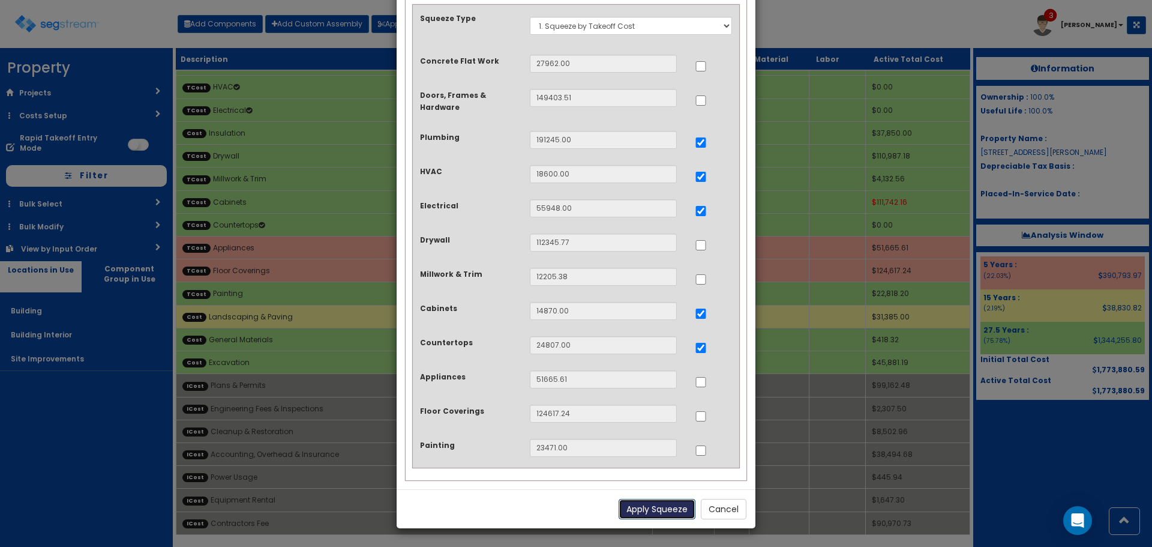
click at [653, 511] on button "Apply Squeeze" at bounding box center [657, 509] width 77 height 20
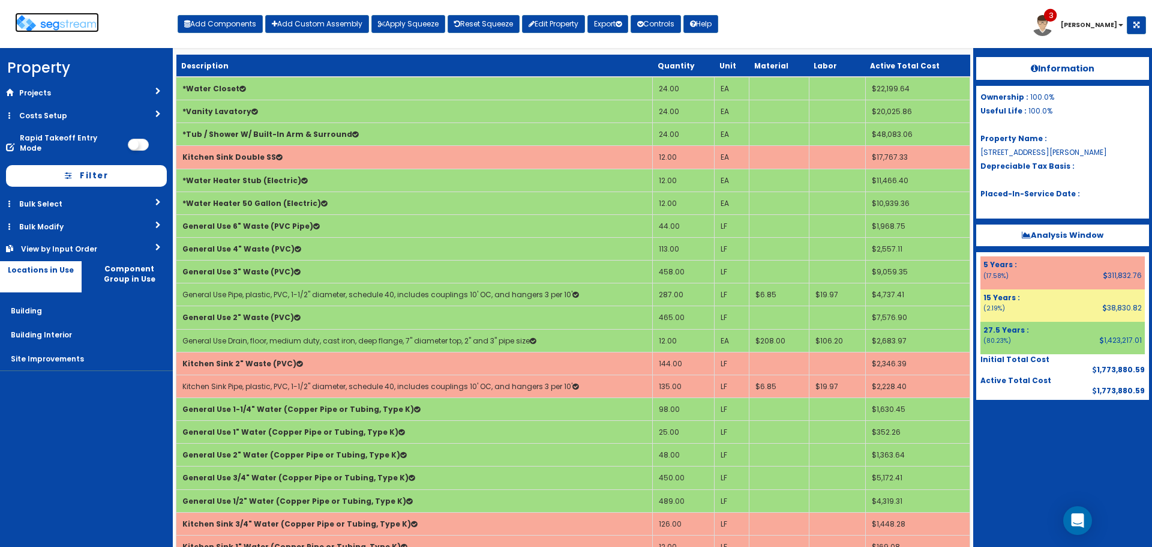
click at [52, 20] on img at bounding box center [57, 23] width 84 height 17
